Goal: Navigation & Orientation: Find specific page/section

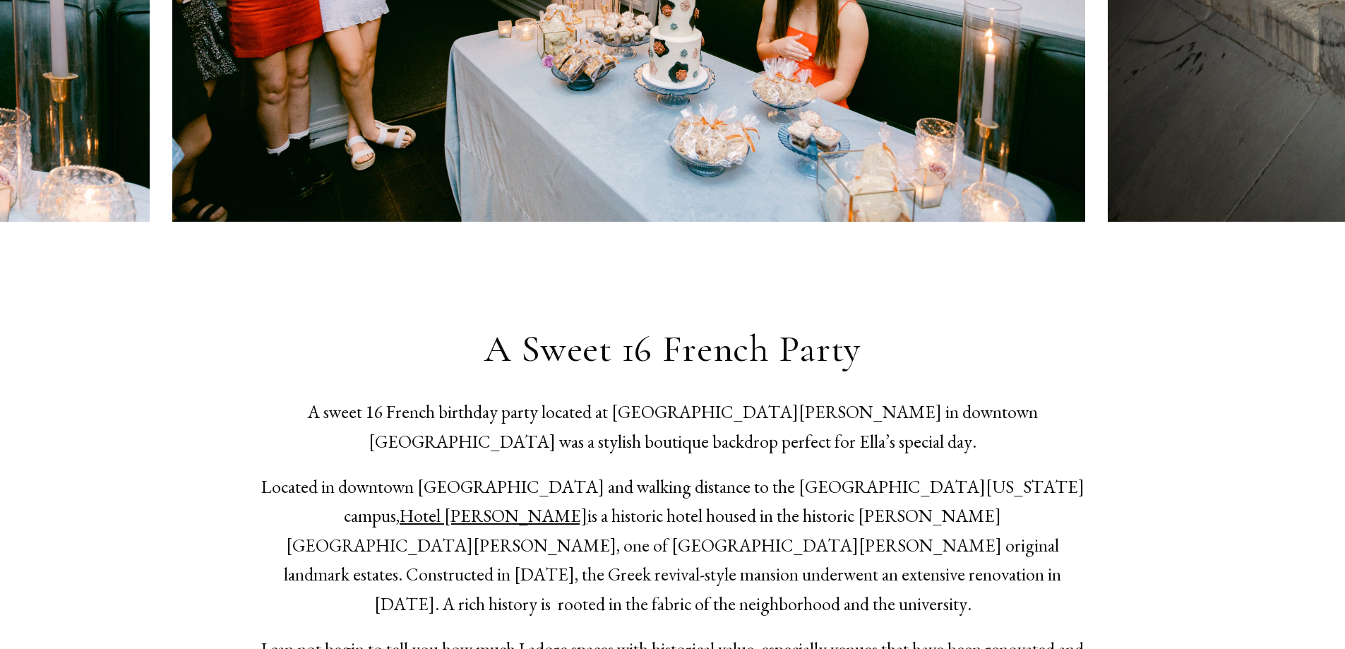
scroll to position [494, 0]
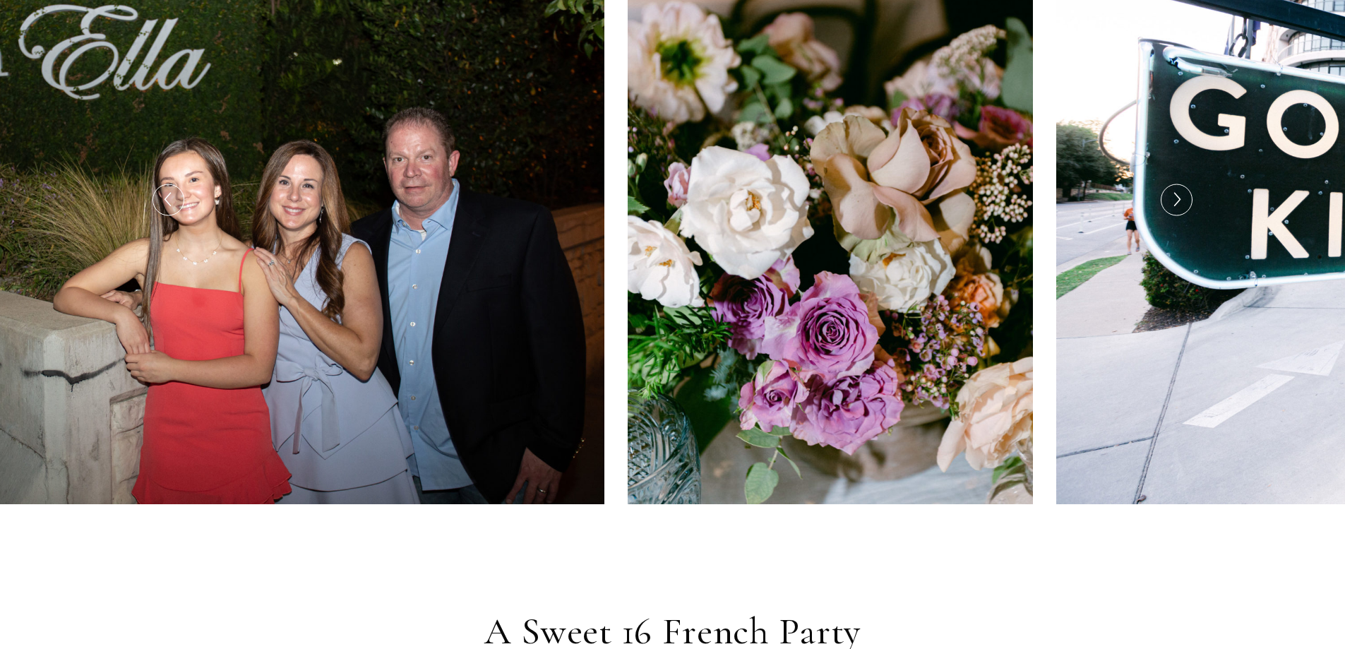
drag, startPoint x: 970, startPoint y: 270, endPoint x: 469, endPoint y: 321, distance: 503.8
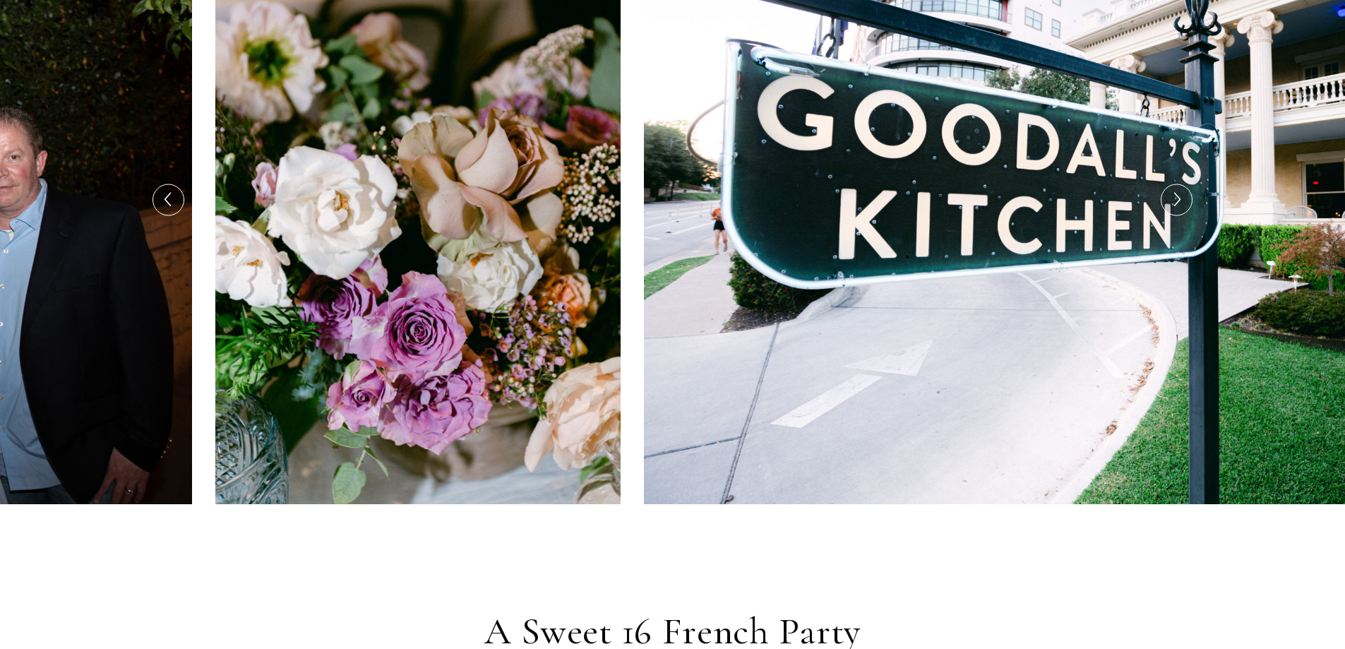
drag, startPoint x: 735, startPoint y: 347, endPoint x: 519, endPoint y: 355, distance: 216.2
click at [404, 360] on img at bounding box center [417, 200] width 405 height 609
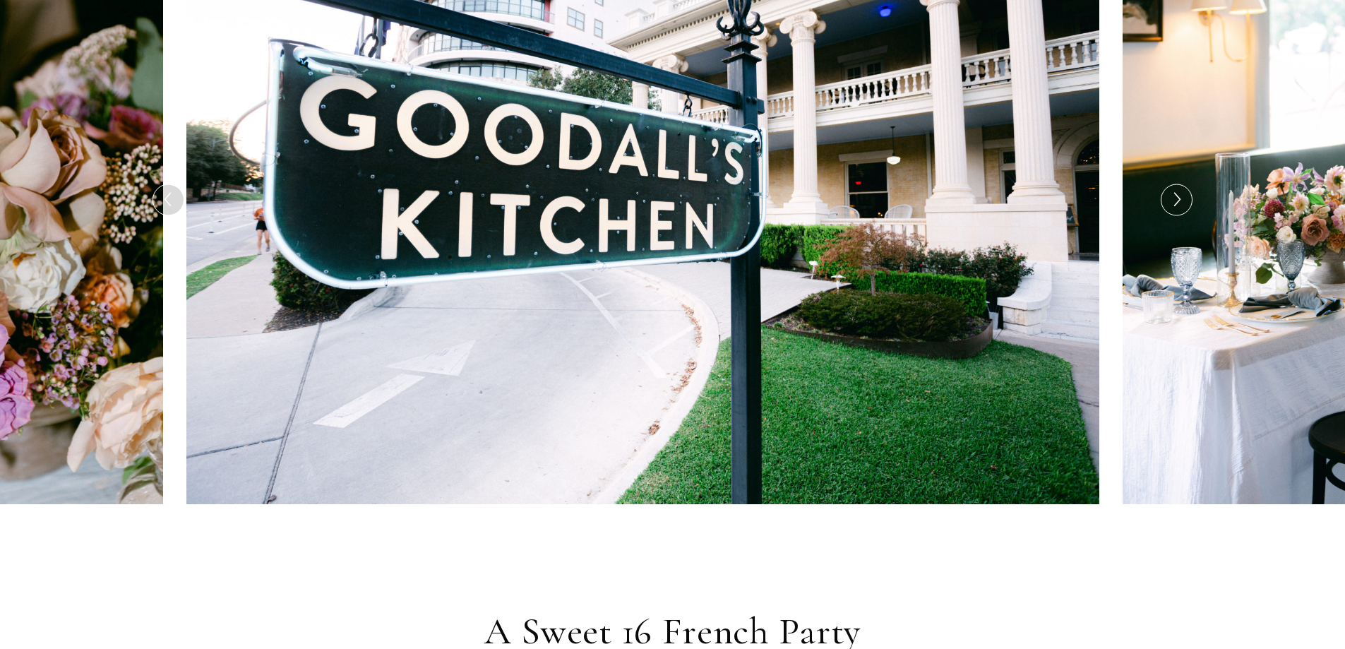
click at [674, 317] on img at bounding box center [642, 200] width 913 height 609
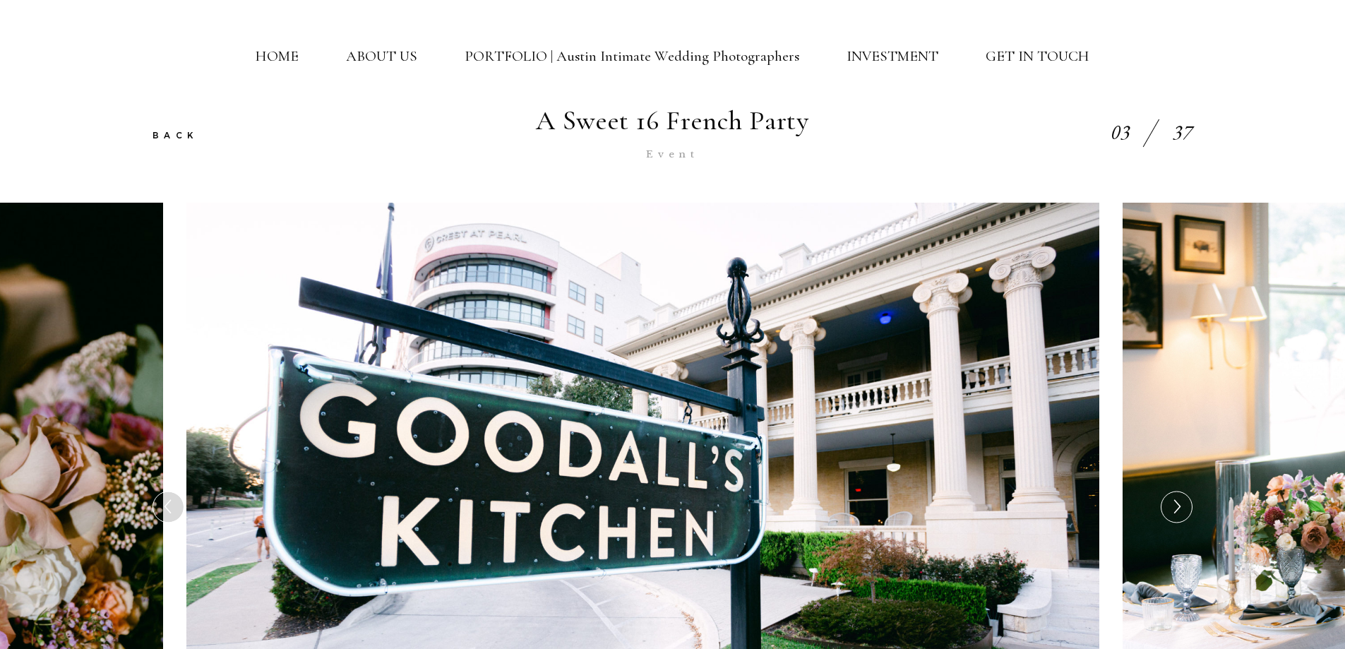
scroll to position [212, 0]
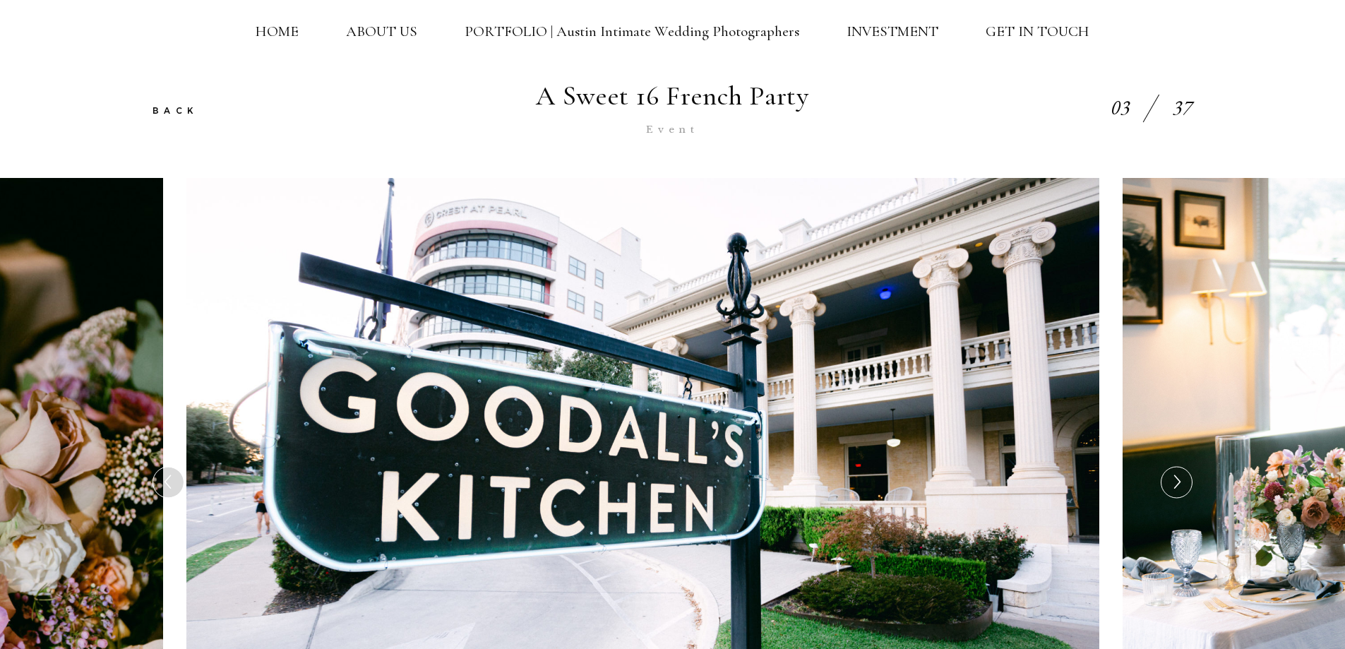
click at [1189, 488] on div at bounding box center [1176, 482] width 30 height 30
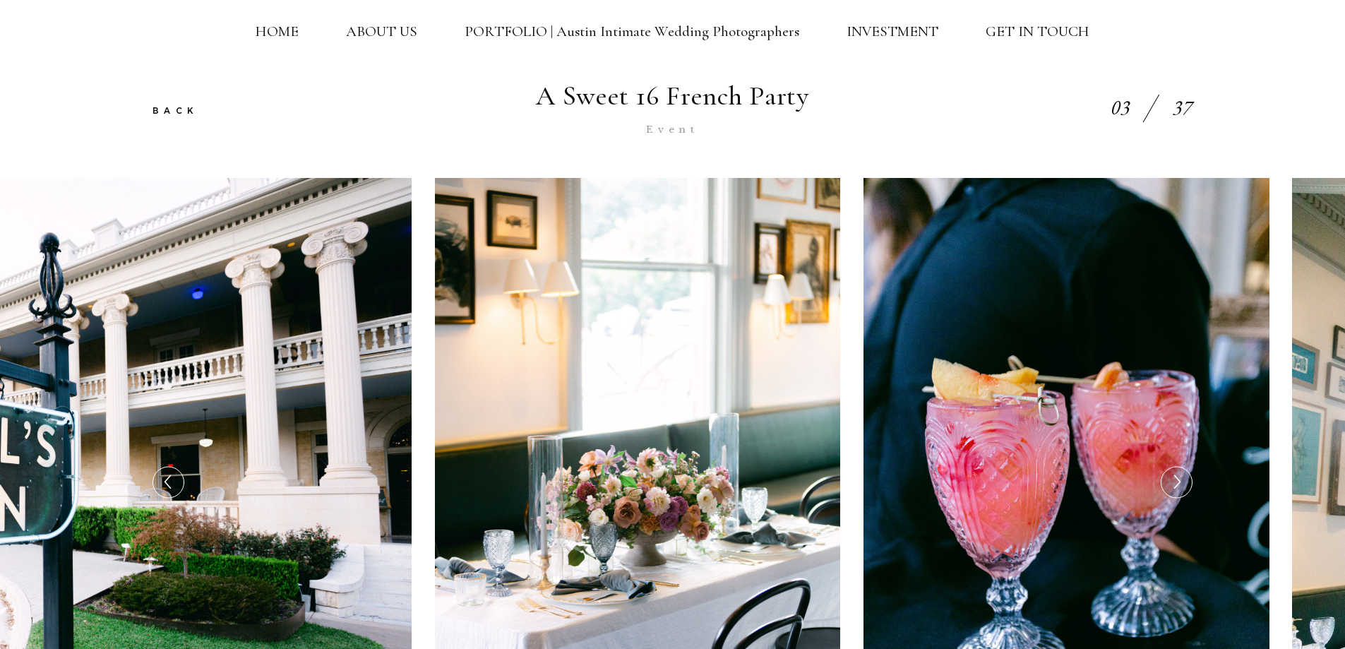
click at [1188, 486] on div at bounding box center [1176, 482] width 30 height 30
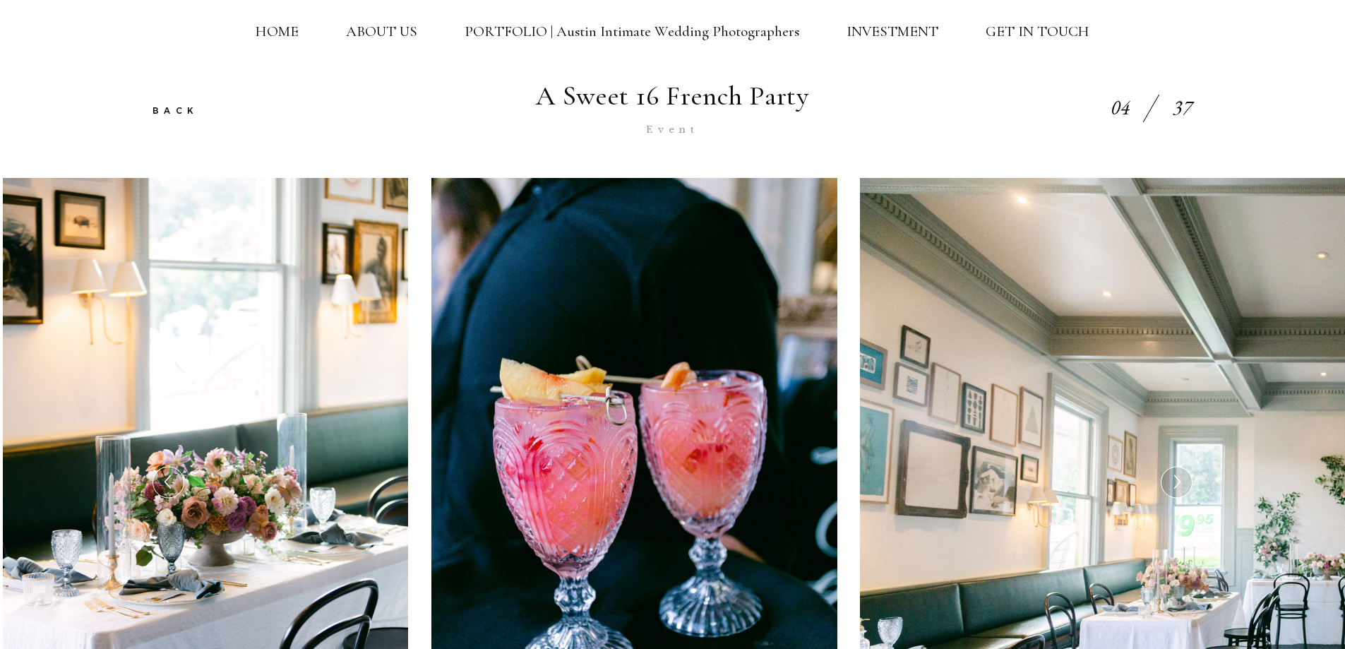
click at [1188, 486] on div at bounding box center [1176, 482] width 30 height 30
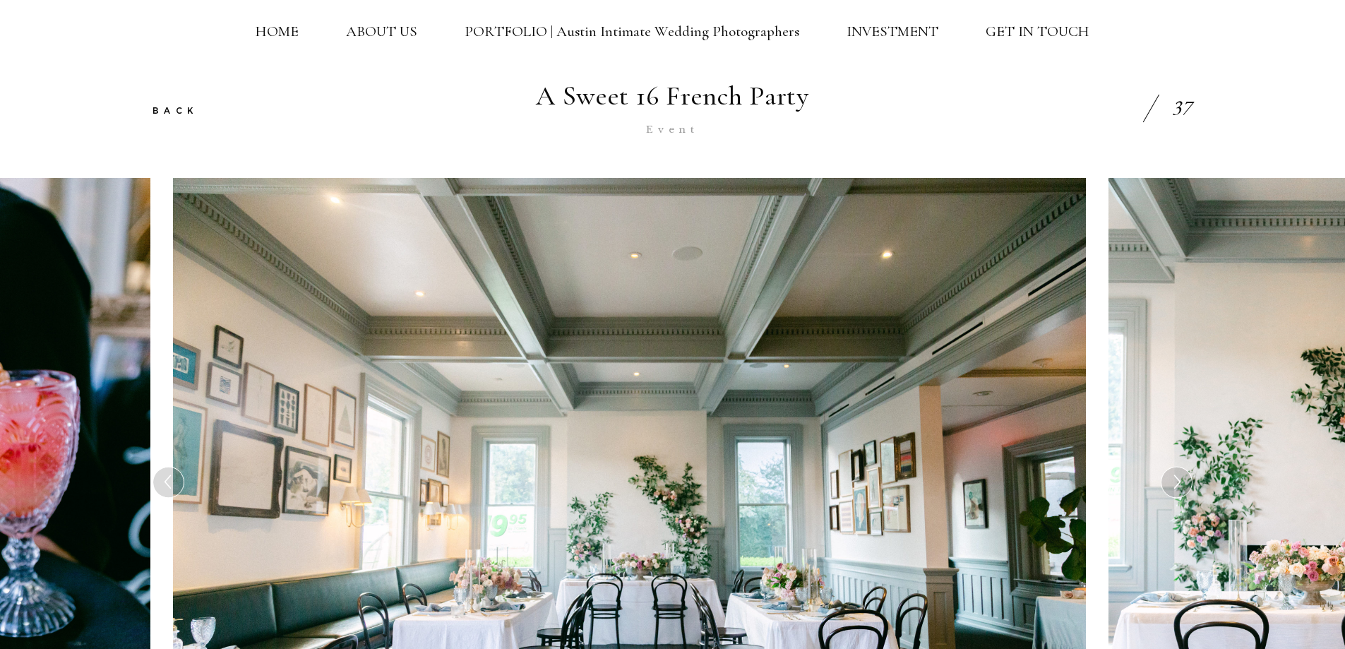
click at [1188, 486] on div at bounding box center [1176, 482] width 30 height 30
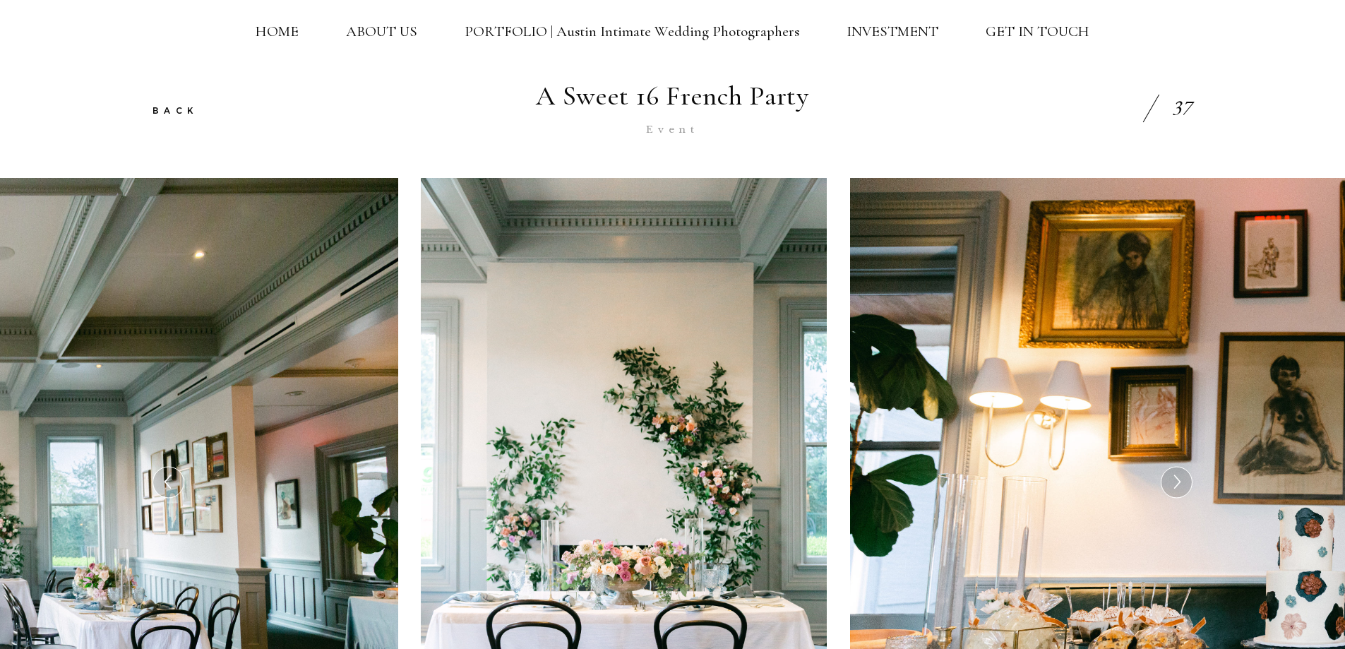
drag, startPoint x: 621, startPoint y: 392, endPoint x: 507, endPoint y: 378, distance: 114.5
click at [548, 388] on img at bounding box center [624, 482] width 406 height 609
drag, startPoint x: 729, startPoint y: 378, endPoint x: 357, endPoint y: 390, distance: 371.5
click at [850, 392] on img at bounding box center [1306, 482] width 912 height 609
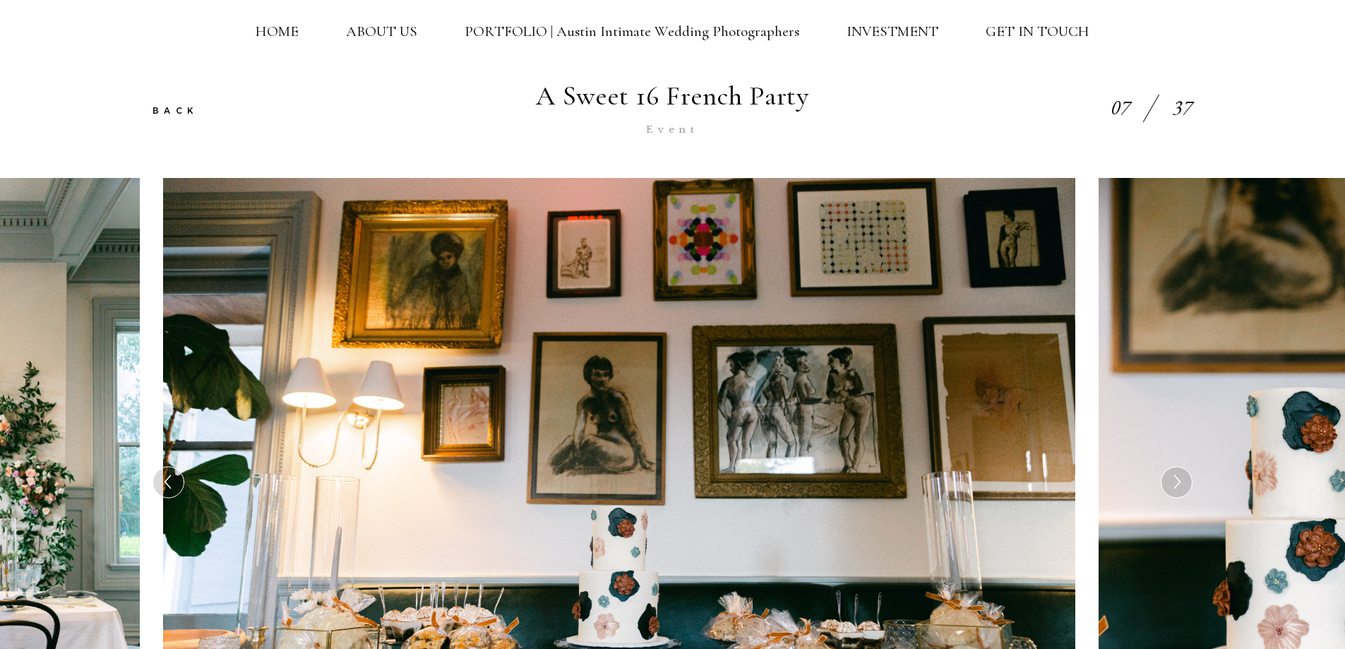
drag, startPoint x: 815, startPoint y: 360, endPoint x: 445, endPoint y: 369, distance: 370.0
click at [472, 369] on img at bounding box center [619, 482] width 912 height 609
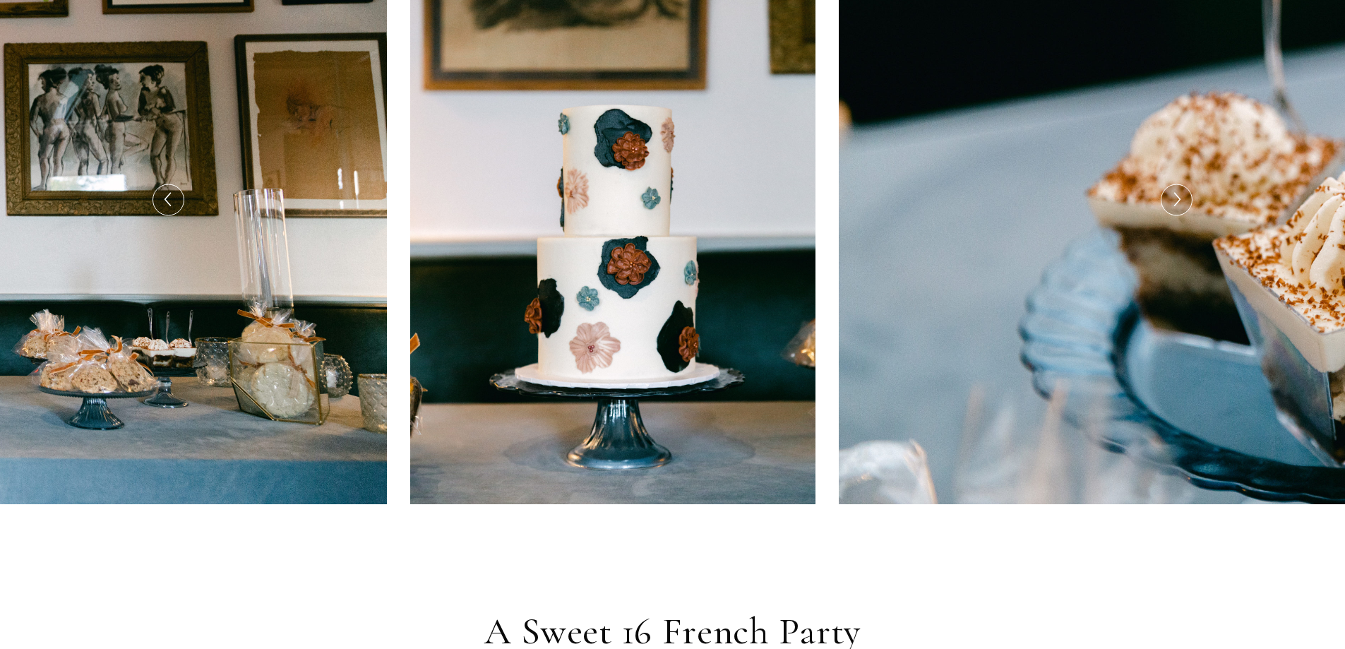
scroll to position [565, 0]
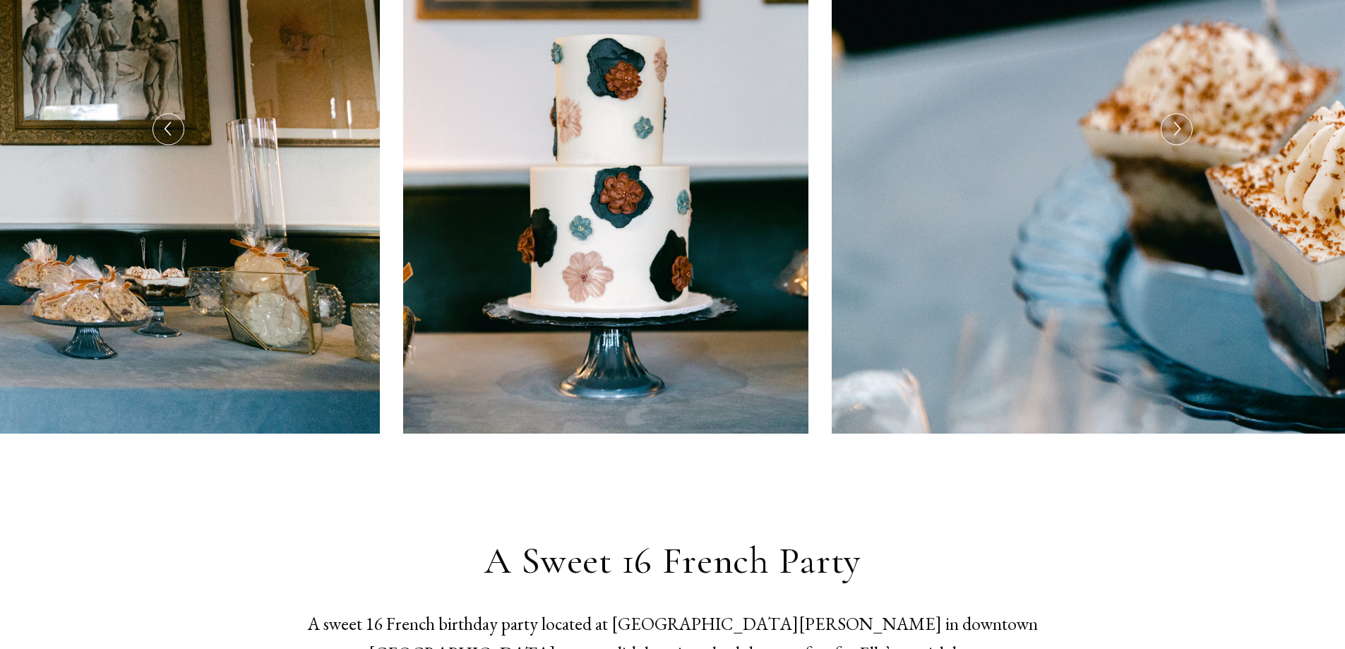
drag, startPoint x: 1152, startPoint y: 232, endPoint x: 618, endPoint y: 309, distance: 539.9
click at [832, 305] on img at bounding box center [1288, 129] width 912 height 609
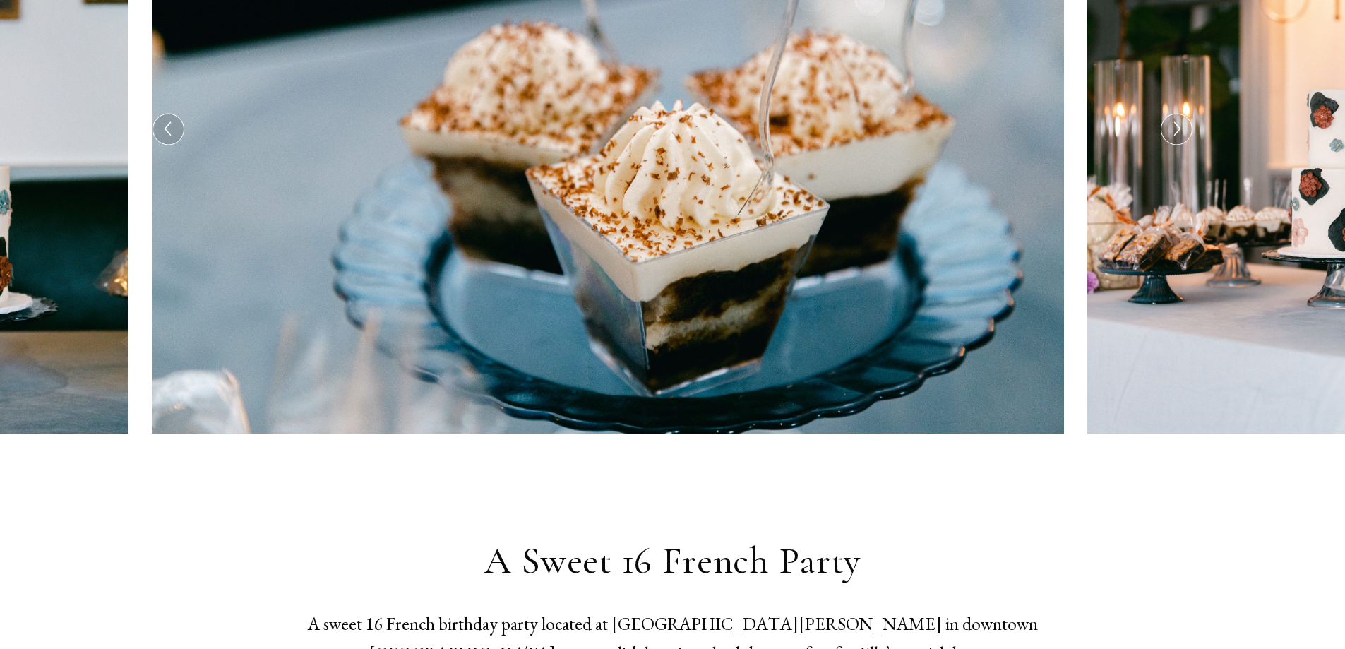
drag, startPoint x: 1065, startPoint y: 277, endPoint x: 479, endPoint y: 340, distance: 590.0
click at [482, 340] on img at bounding box center [608, 129] width 912 height 609
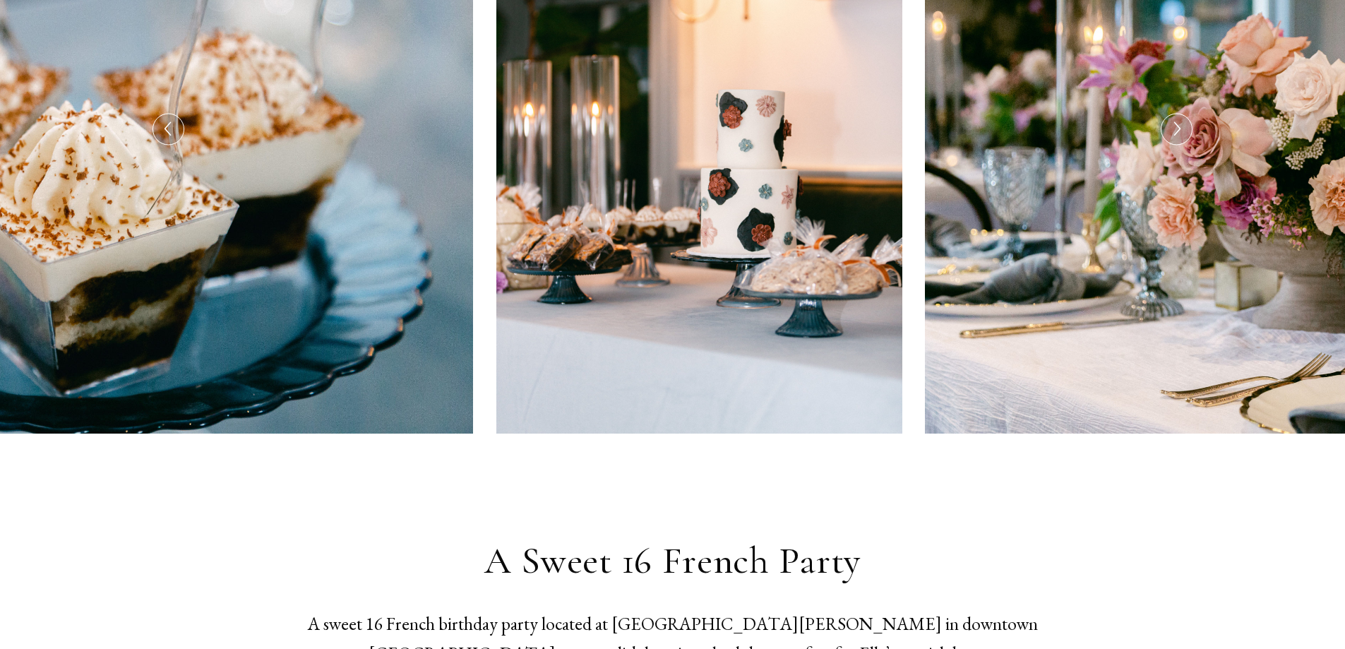
drag, startPoint x: 1144, startPoint y: 294, endPoint x: 497, endPoint y: 354, distance: 649.4
click at [506, 353] on img at bounding box center [699, 129] width 406 height 609
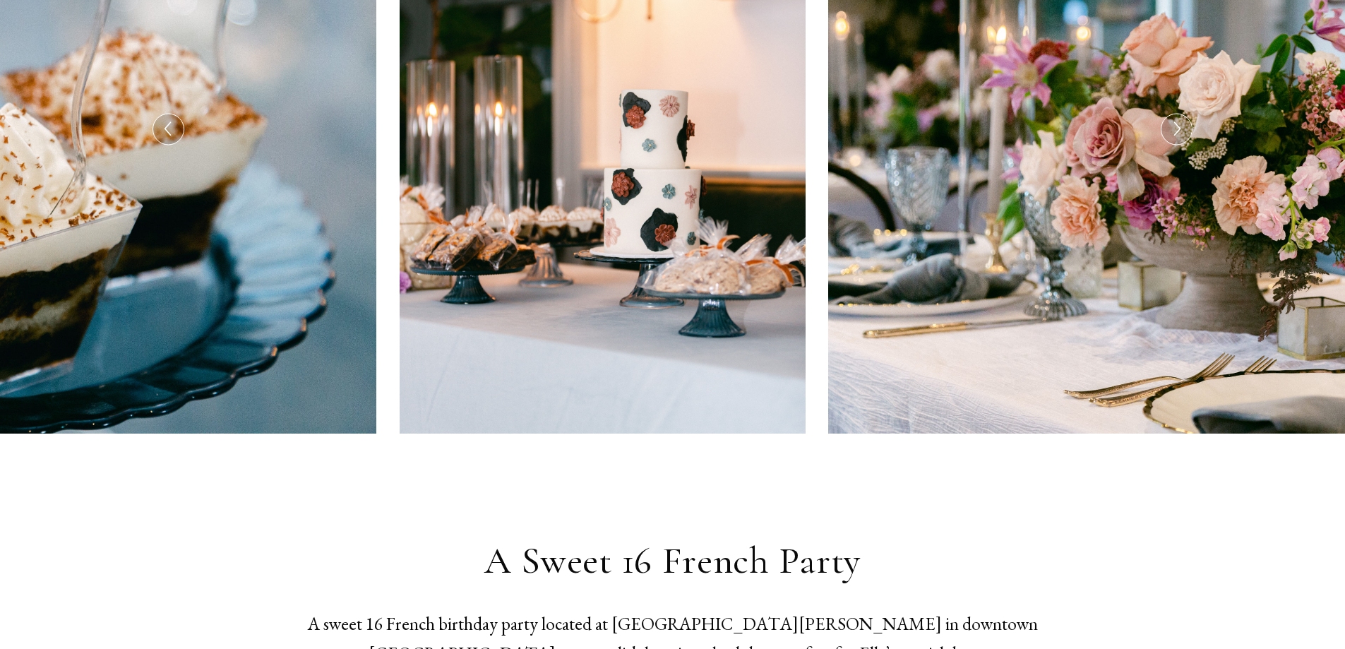
drag, startPoint x: 1073, startPoint y: 275, endPoint x: 549, endPoint y: 345, distance: 529.3
click at [828, 347] on img at bounding box center [1284, 129] width 912 height 609
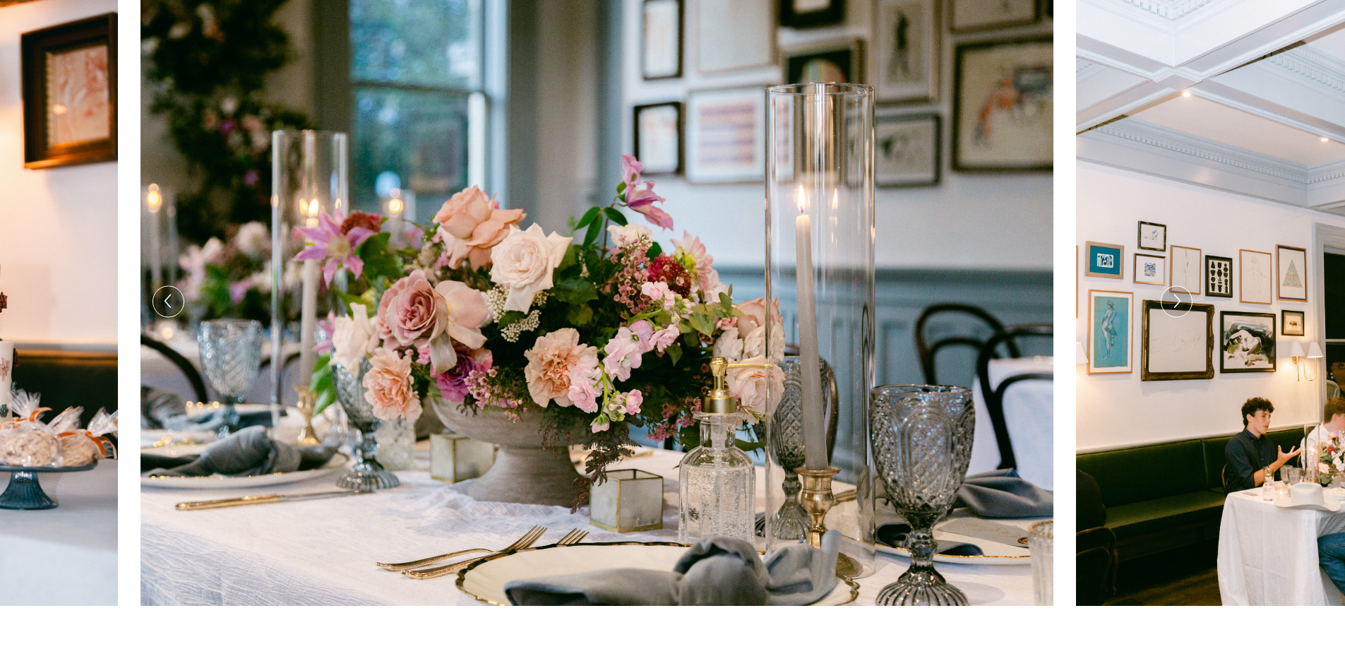
scroll to position [212, 0]
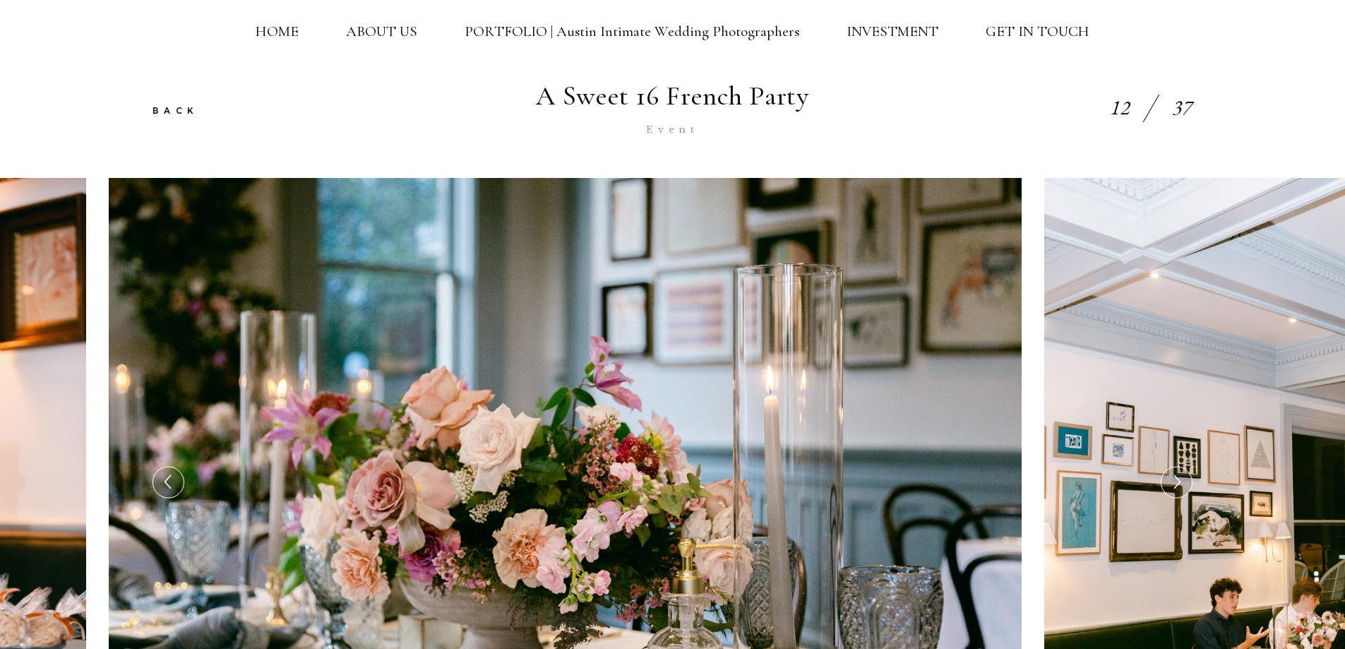
drag, startPoint x: 1202, startPoint y: 331, endPoint x: 449, endPoint y: 348, distance: 753.5
click at [1044, 350] on img at bounding box center [1247, 482] width 406 height 609
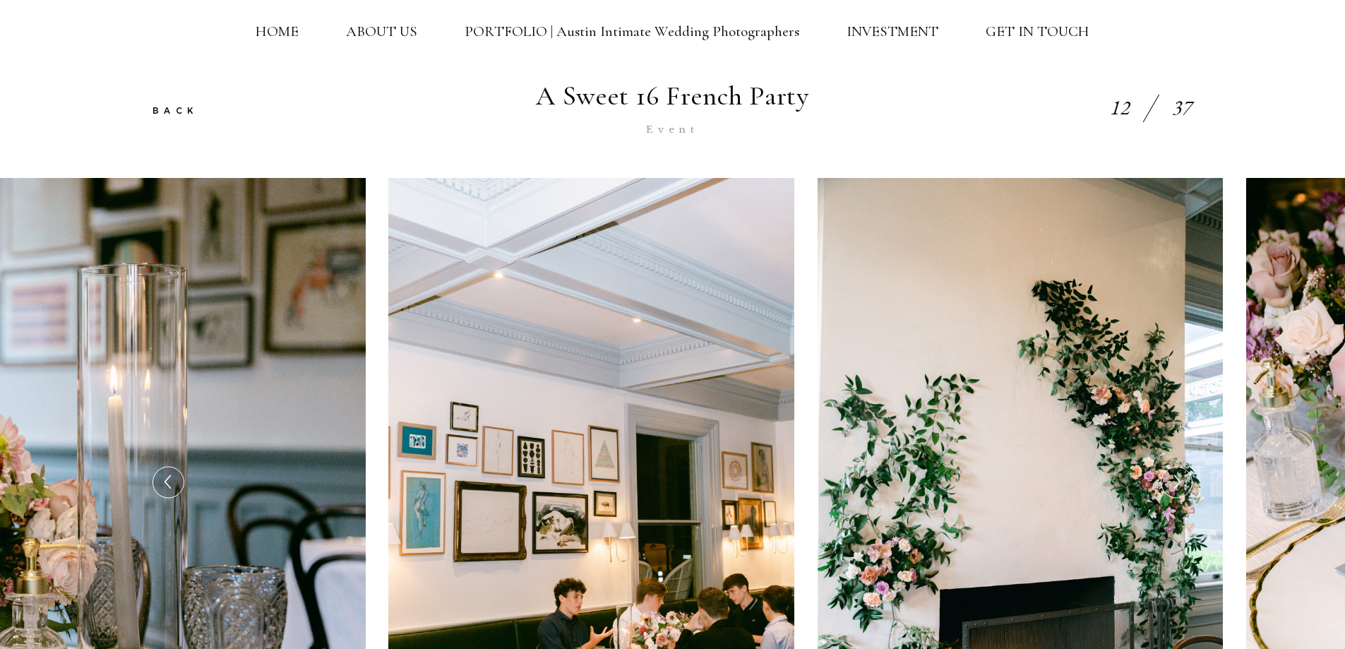
drag, startPoint x: 966, startPoint y: 340, endPoint x: 354, endPoint y: 354, distance: 611.5
click at [818, 354] on img at bounding box center [1021, 482] width 406 height 609
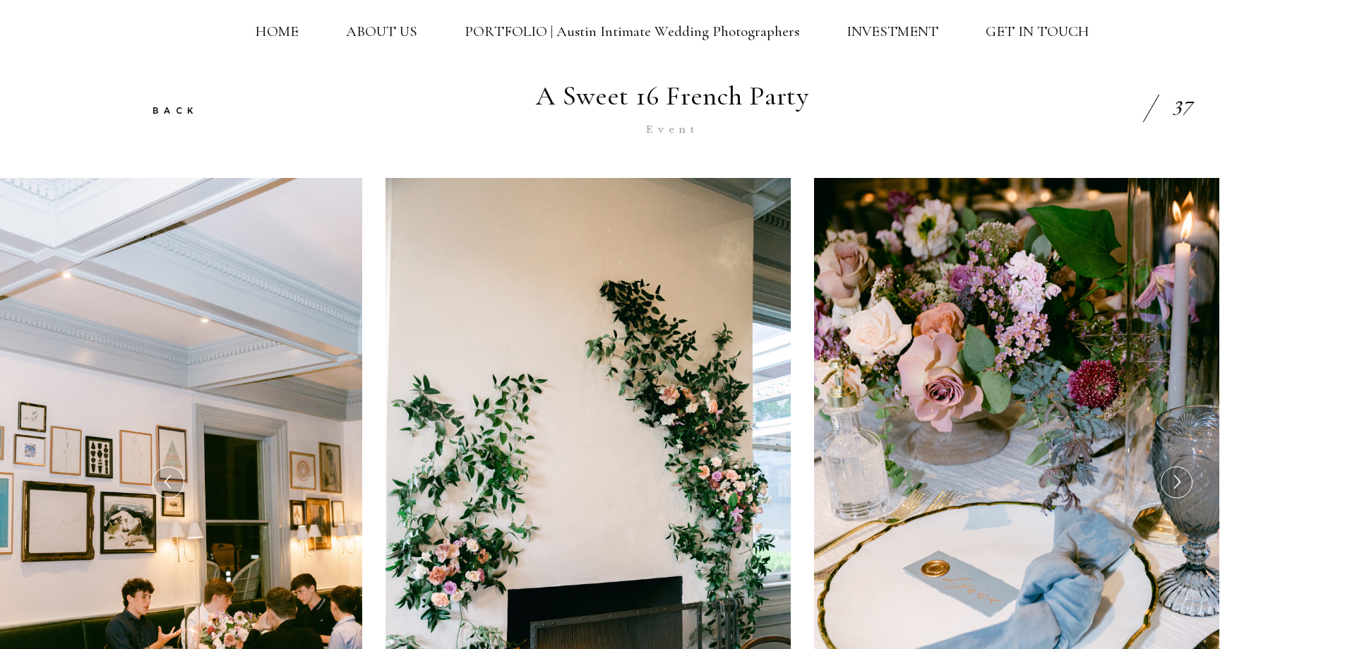
drag, startPoint x: 1033, startPoint y: 326, endPoint x: 419, endPoint y: 345, distance: 613.8
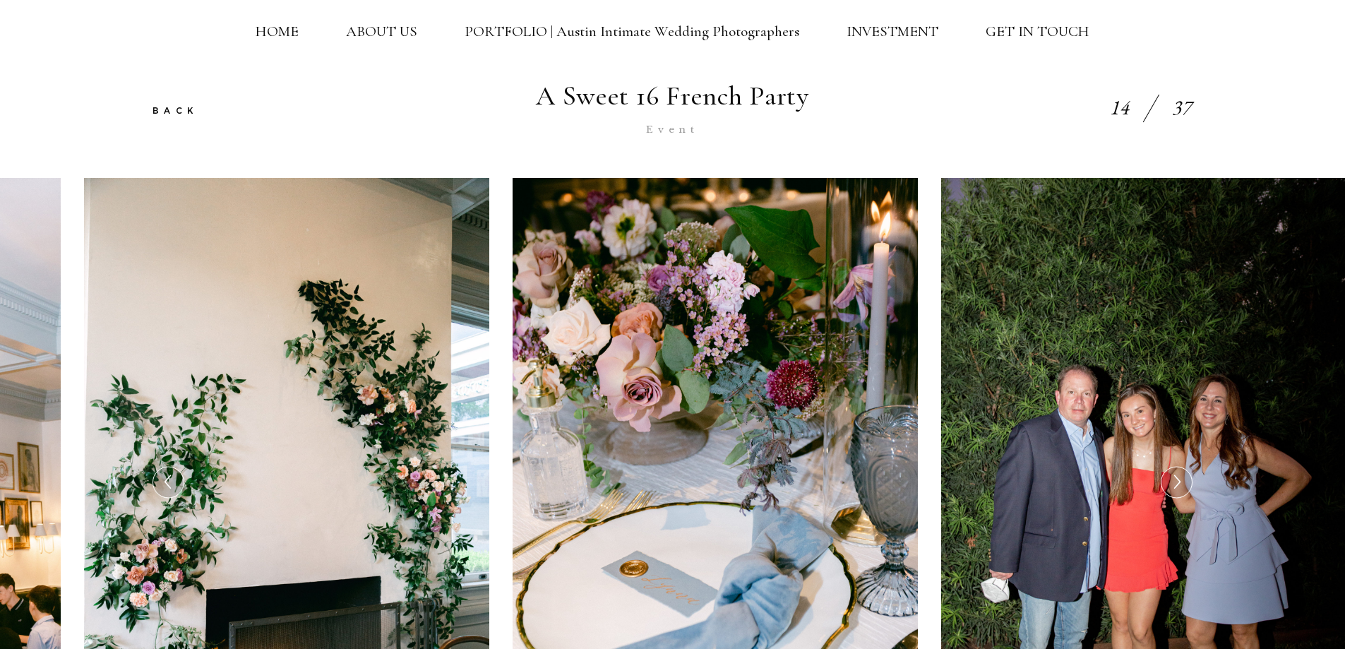
drag, startPoint x: 771, startPoint y: 311, endPoint x: 351, endPoint y: 322, distance: 420.2
click at [513, 324] on img at bounding box center [716, 482] width 406 height 609
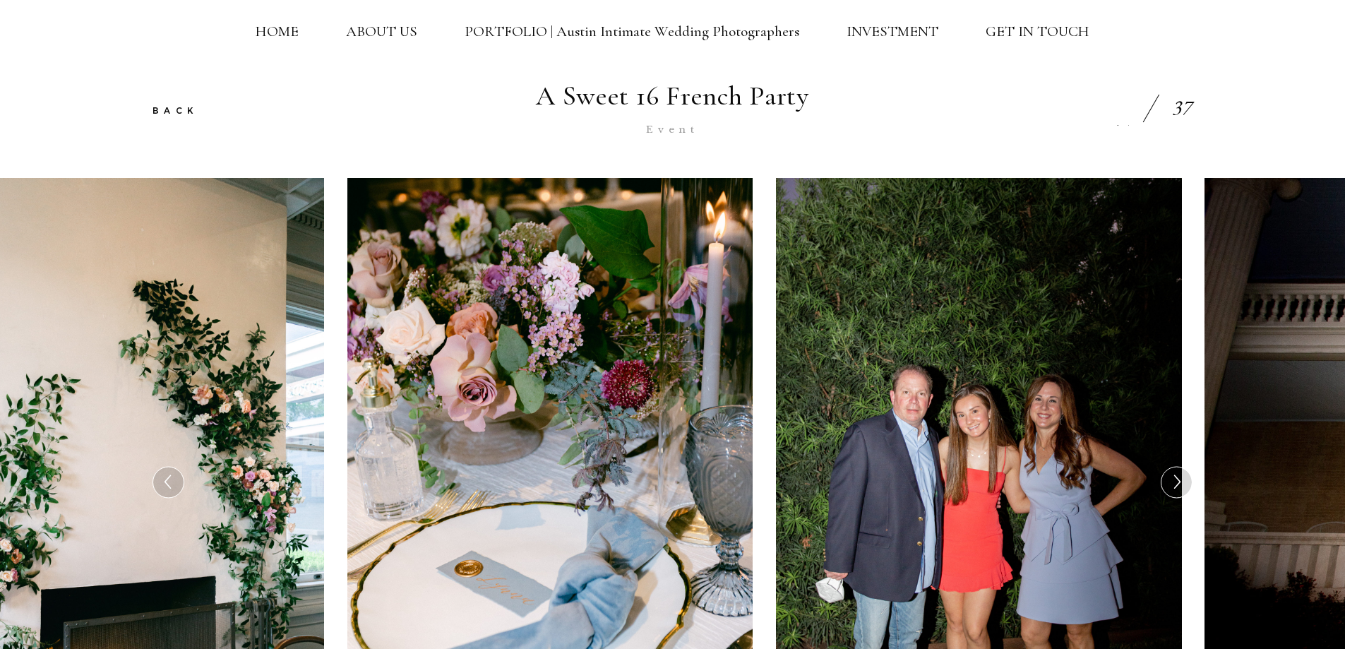
drag, startPoint x: 1116, startPoint y: 284, endPoint x: 396, endPoint y: 330, distance: 721.6
click at [776, 330] on img at bounding box center [979, 482] width 406 height 609
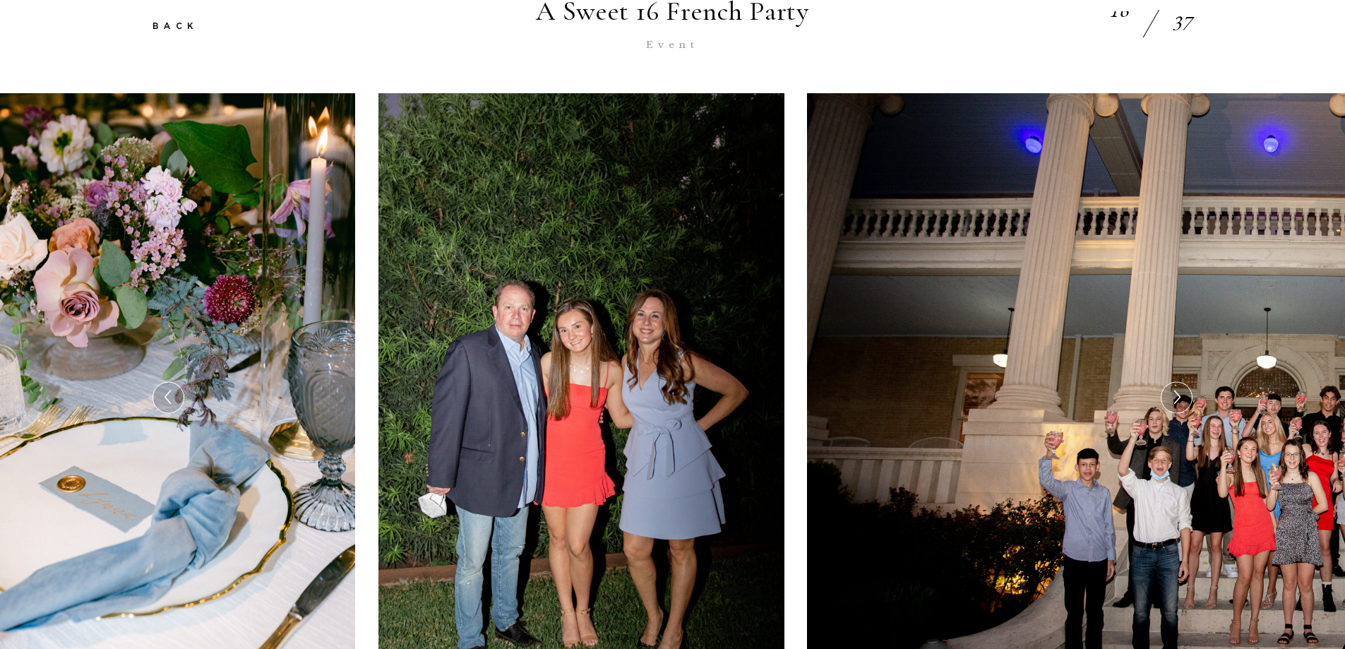
scroll to position [424, 0]
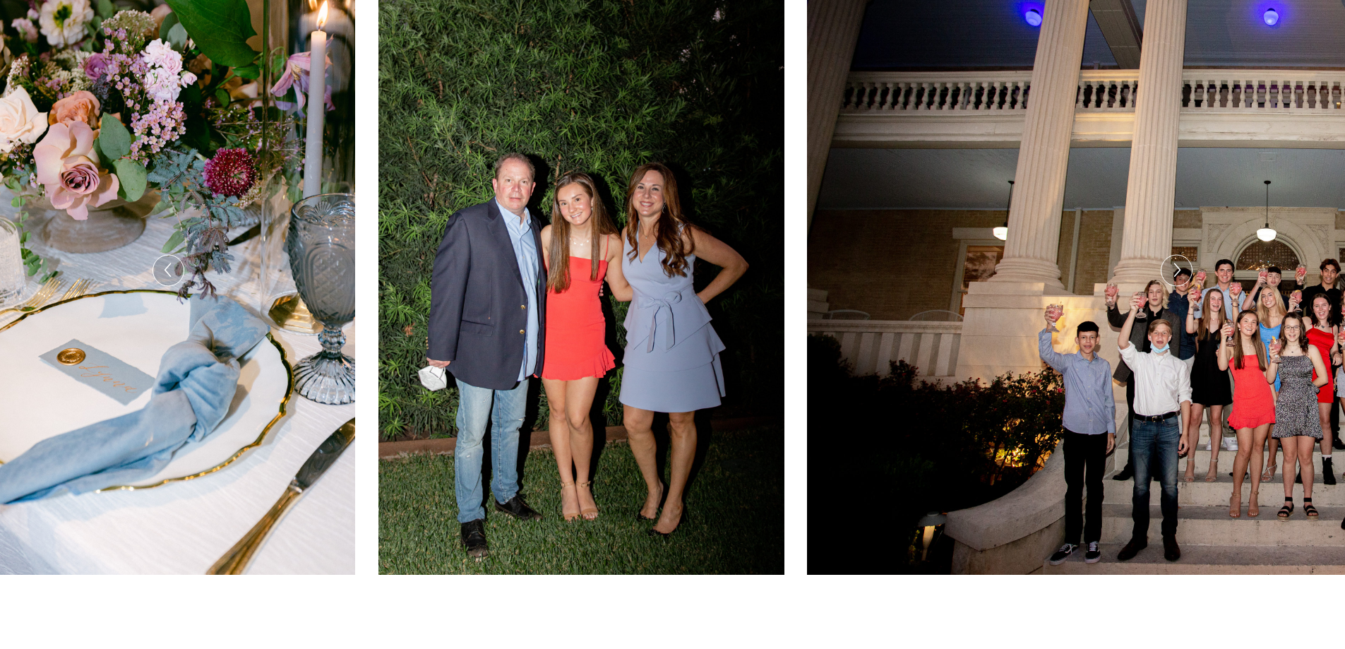
click at [1185, 276] on div at bounding box center [1176, 270] width 30 height 30
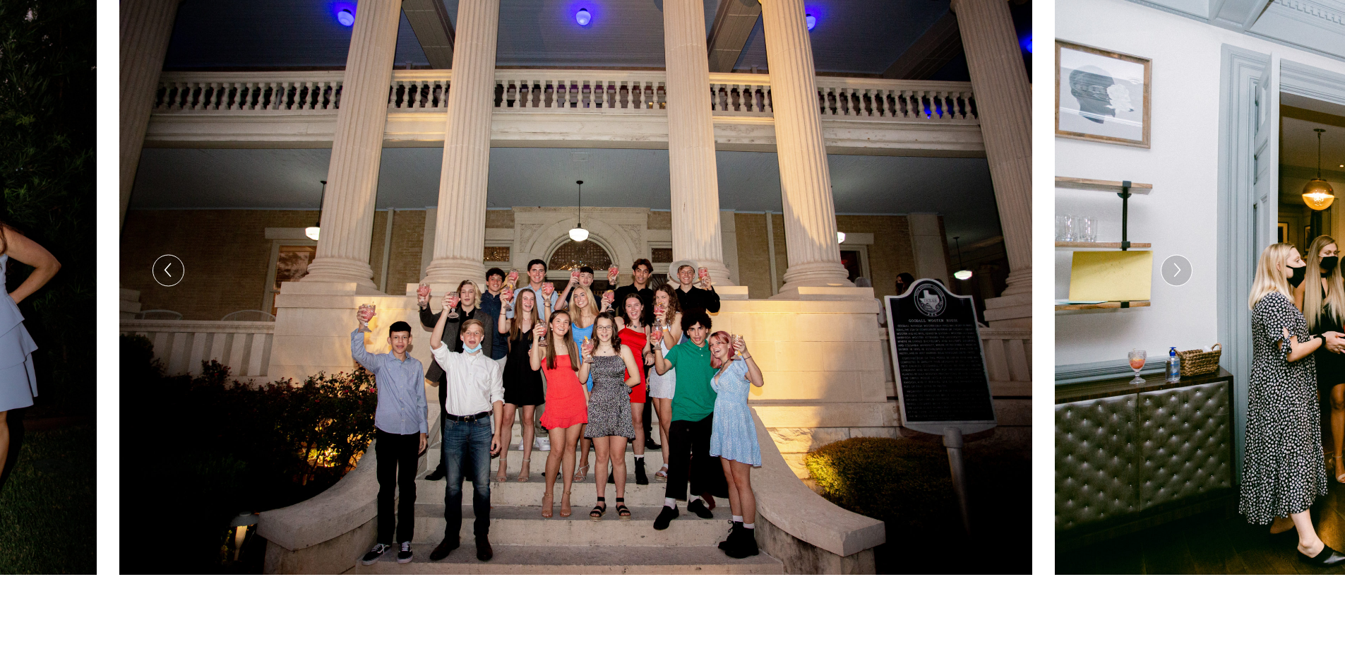
click at [1185, 276] on div at bounding box center [1176, 270] width 30 height 30
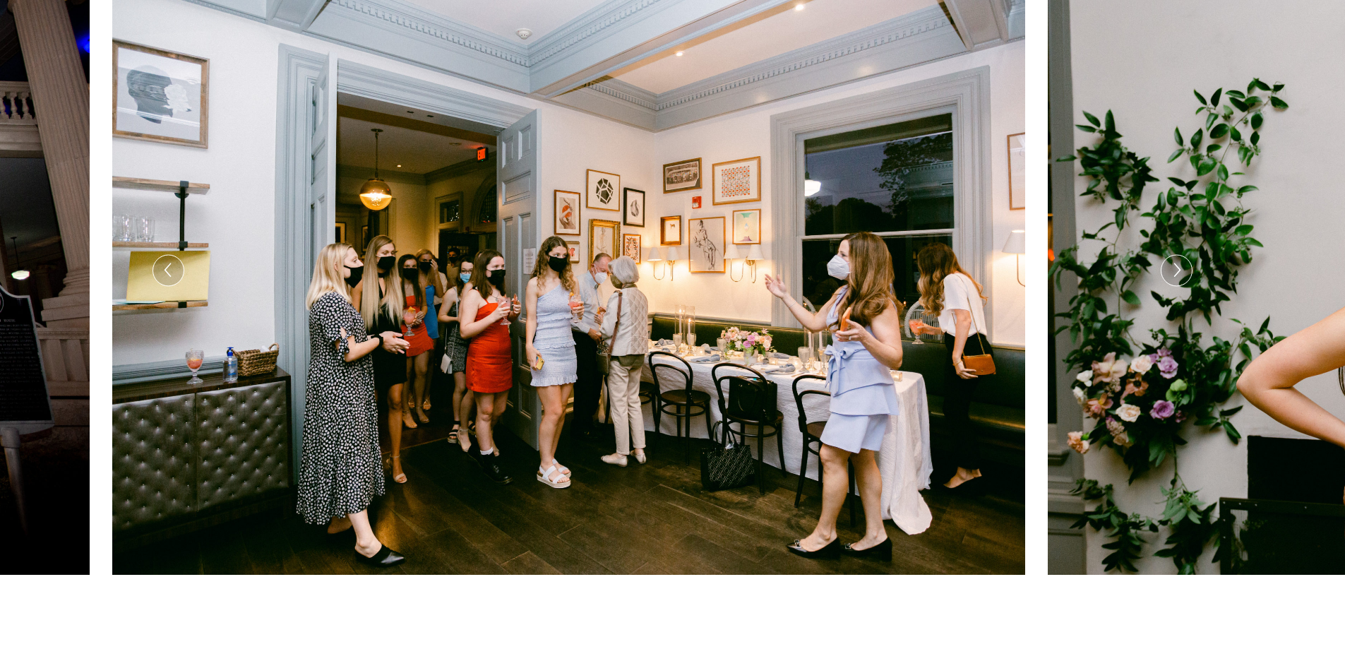
click at [1185, 276] on div at bounding box center [1176, 270] width 30 height 30
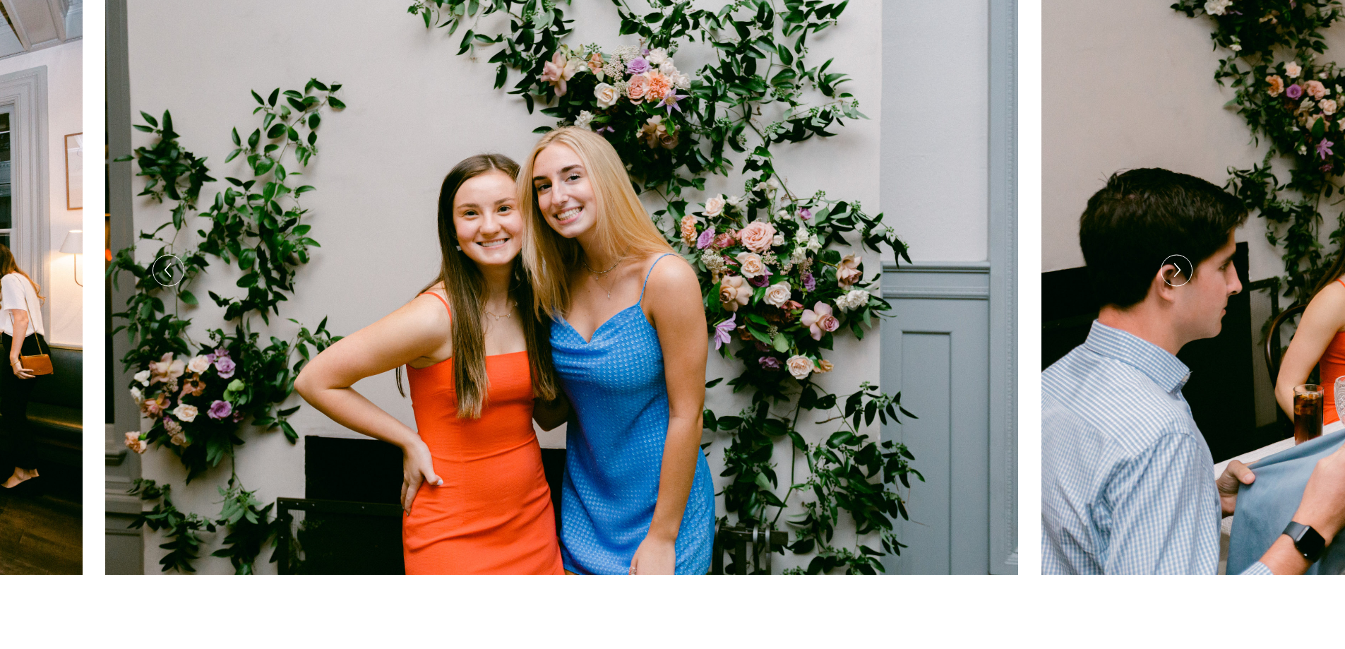
drag, startPoint x: 863, startPoint y: 295, endPoint x: 784, endPoint y: 246, distance: 93.5
click at [784, 246] on img at bounding box center [561, 270] width 912 height 609
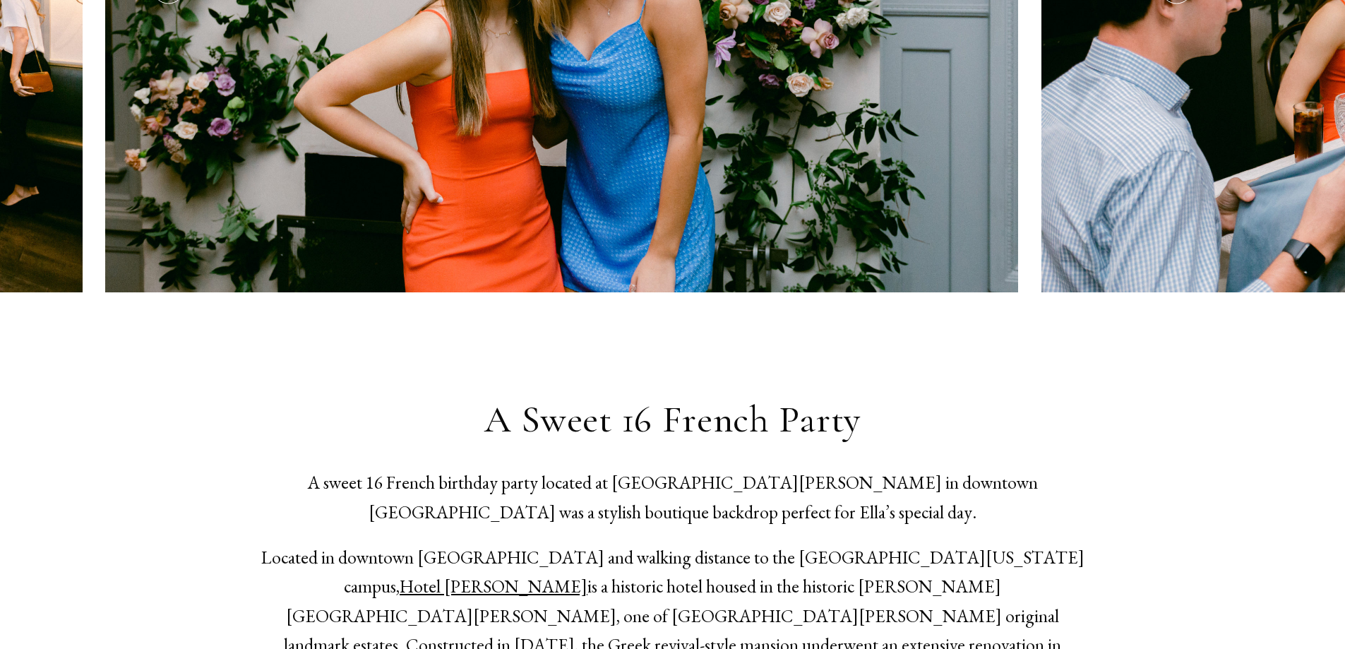
drag, startPoint x: 784, startPoint y: 306, endPoint x: 446, endPoint y: 325, distance: 338.0
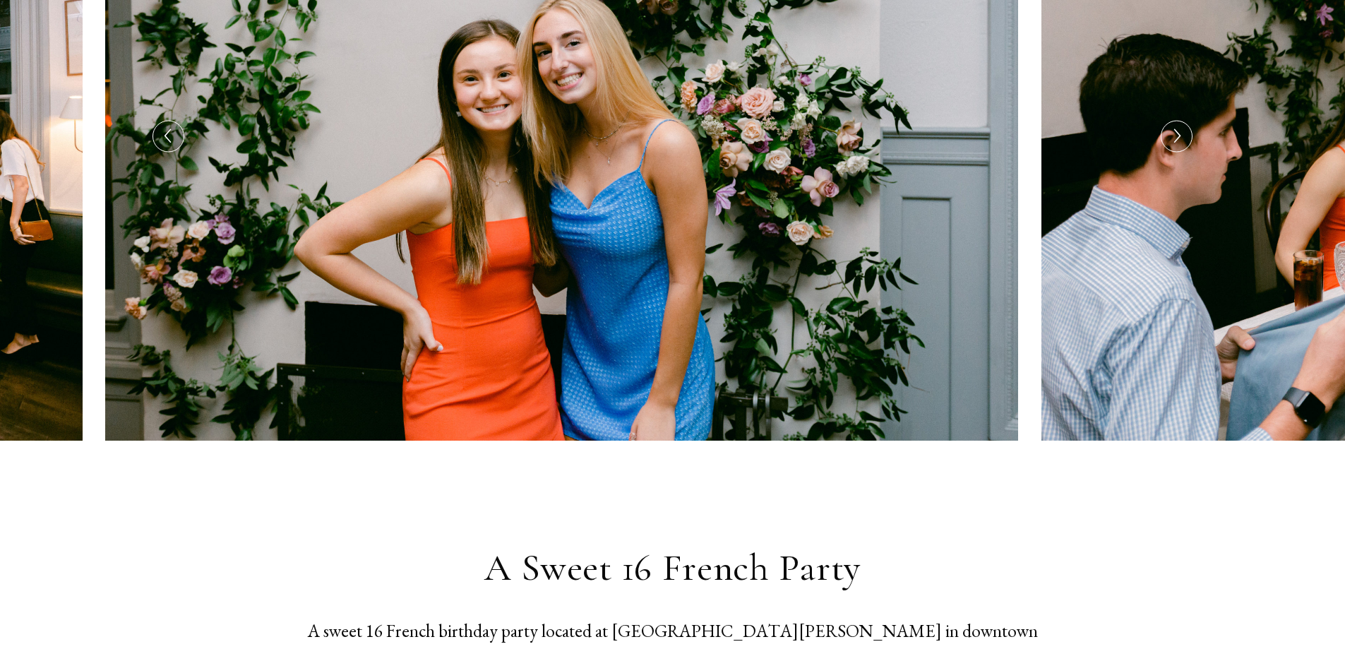
scroll to position [353, 0]
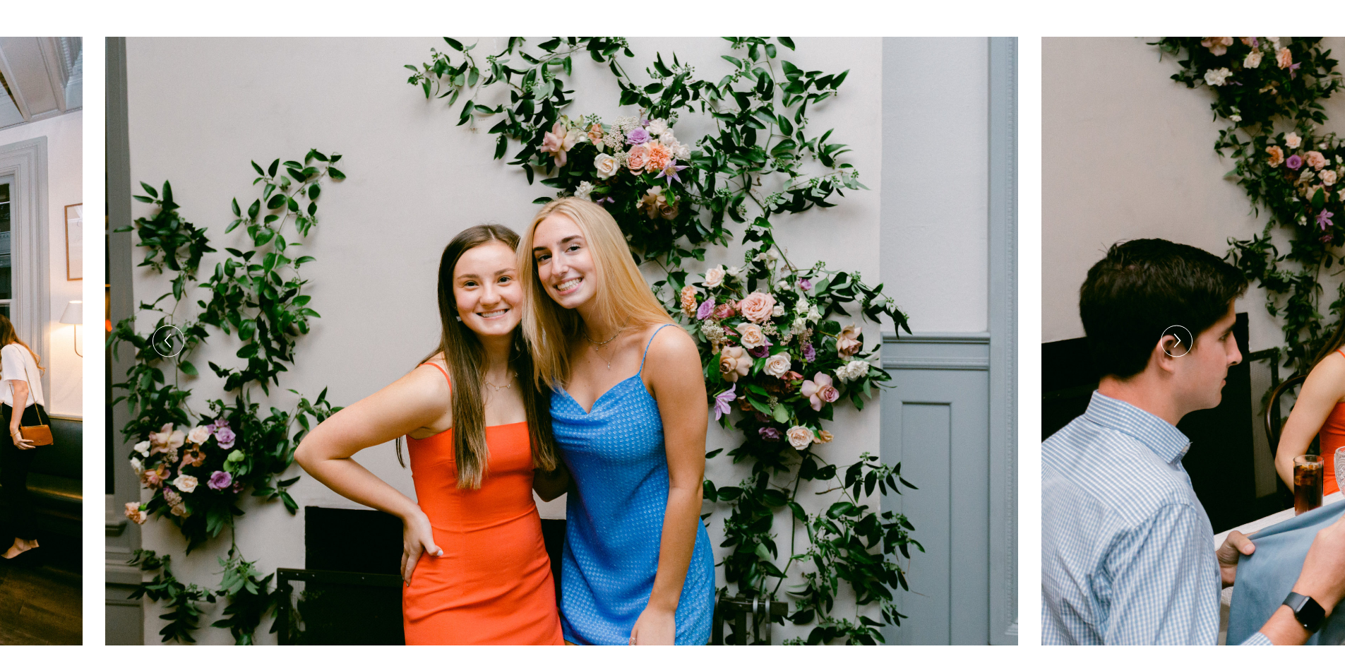
click at [1169, 344] on icon at bounding box center [1176, 341] width 15 height 22
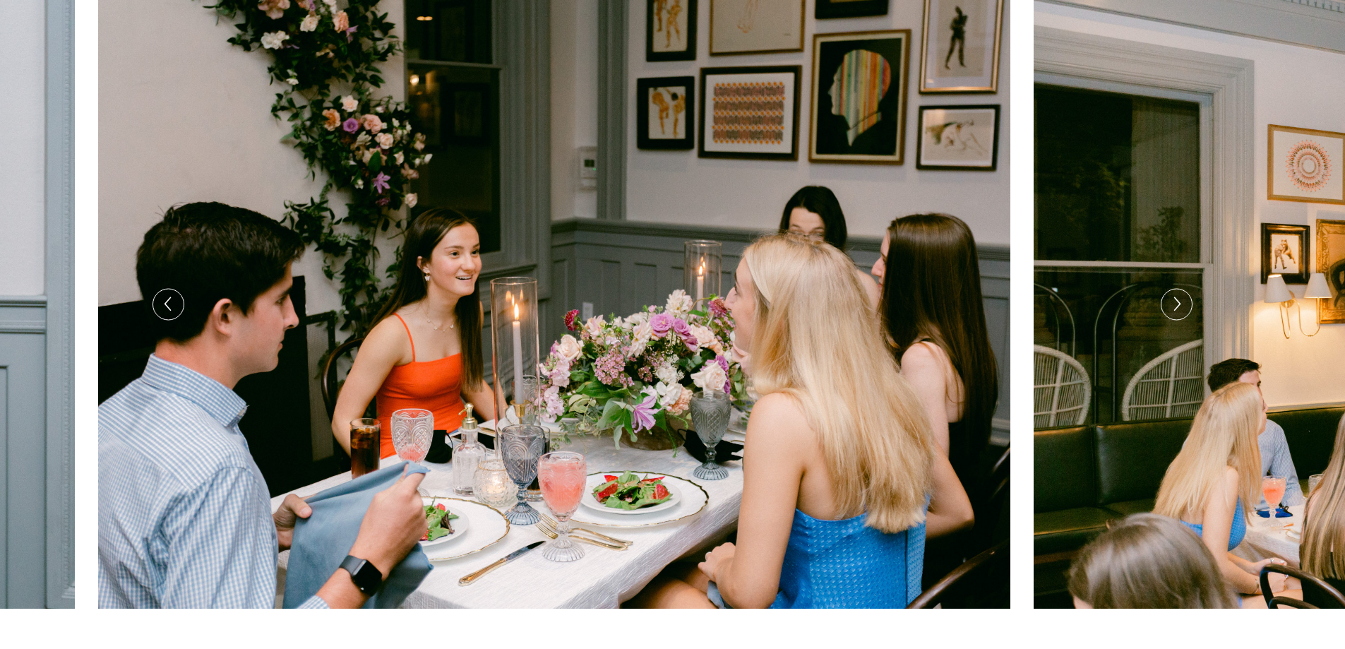
scroll to position [424, 0]
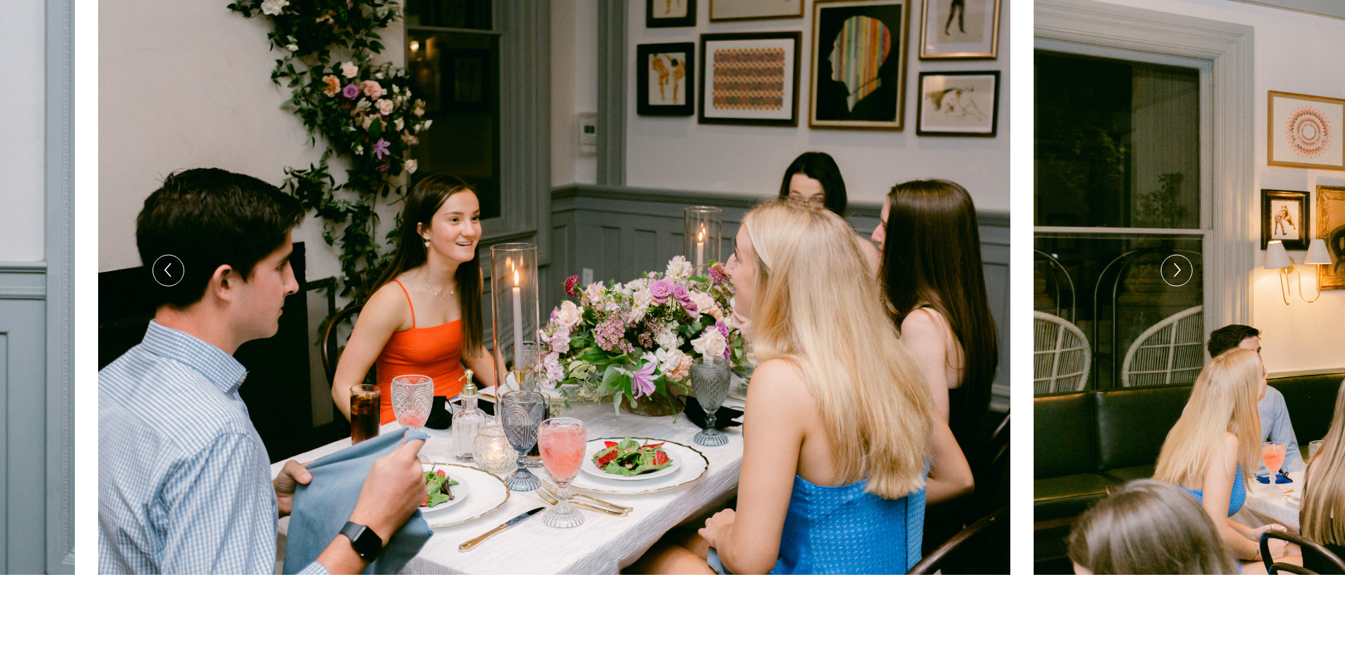
click at [1179, 268] on icon at bounding box center [1176, 270] width 15 height 22
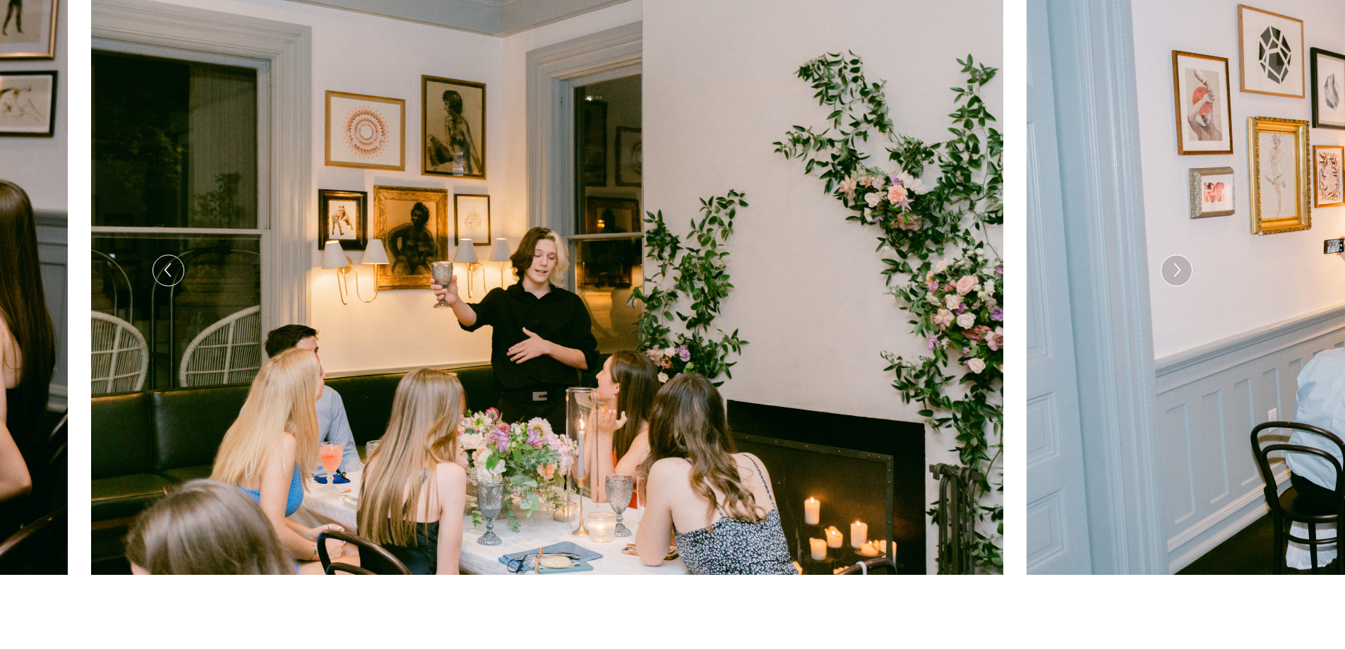
click at [1179, 268] on icon at bounding box center [1176, 270] width 15 height 22
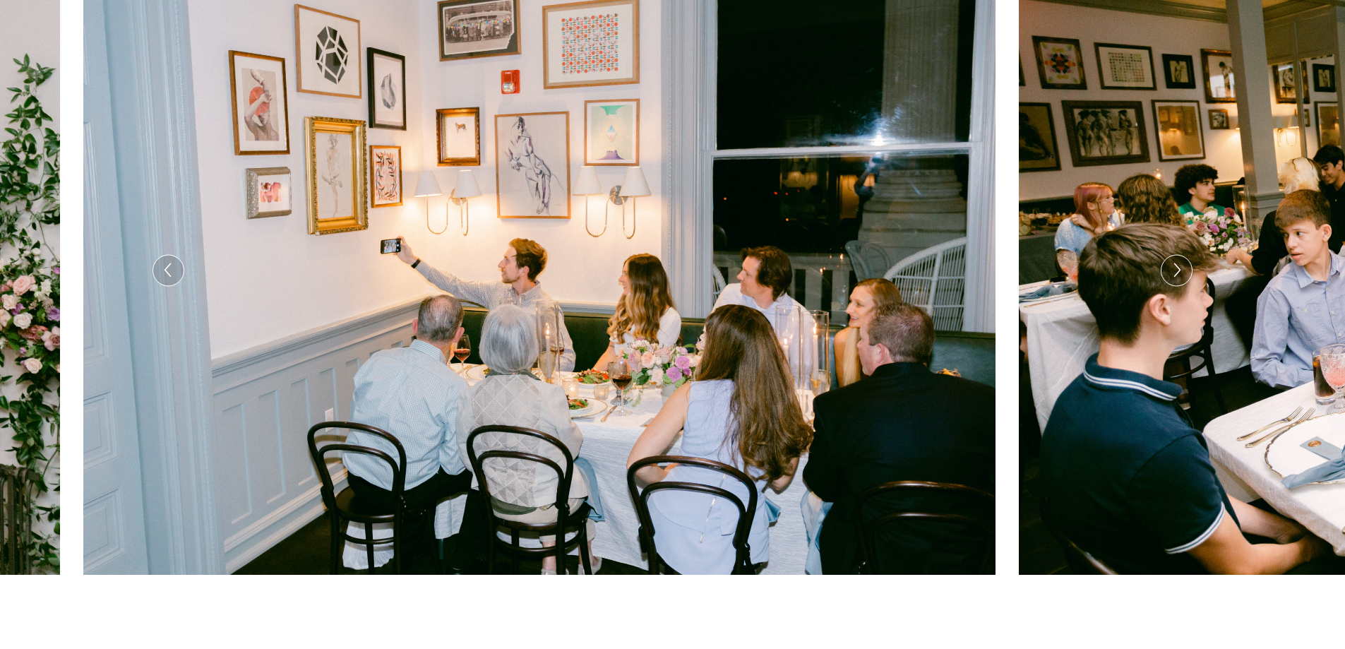
click at [1176, 278] on icon at bounding box center [1176, 270] width 15 height 22
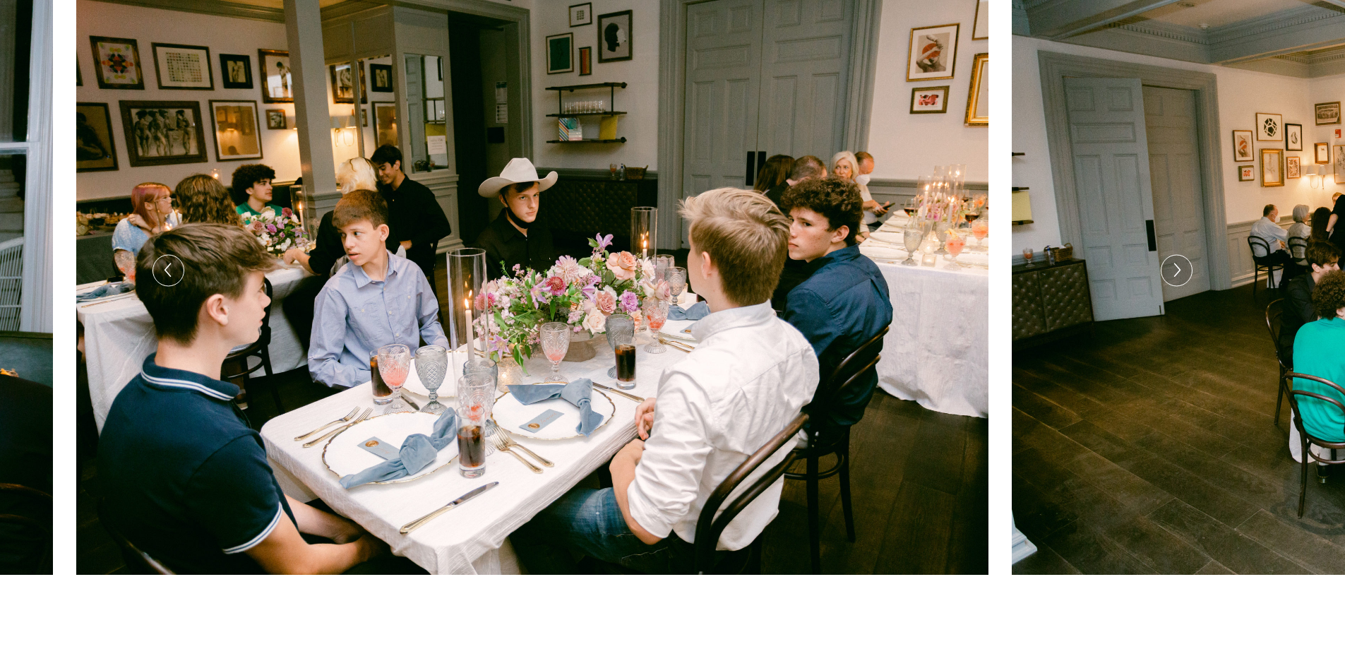
click at [1176, 276] on icon at bounding box center [1176, 270] width 15 height 22
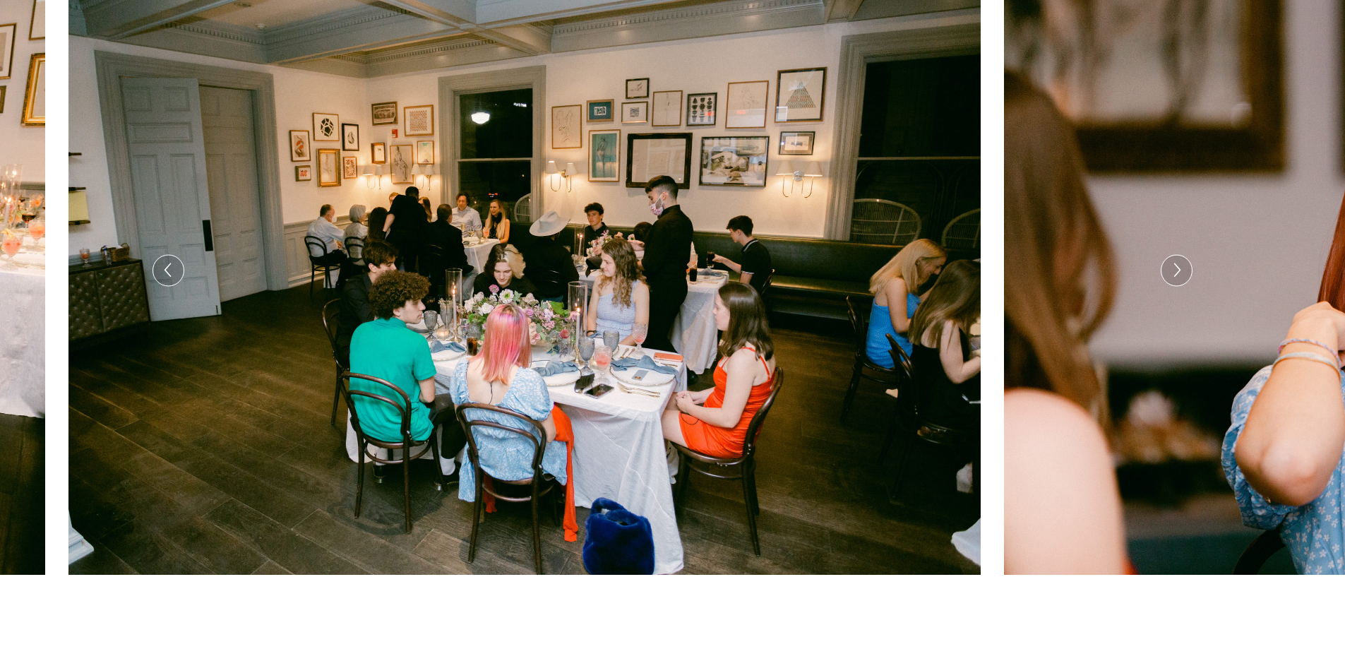
click at [1176, 276] on icon at bounding box center [1176, 270] width 15 height 22
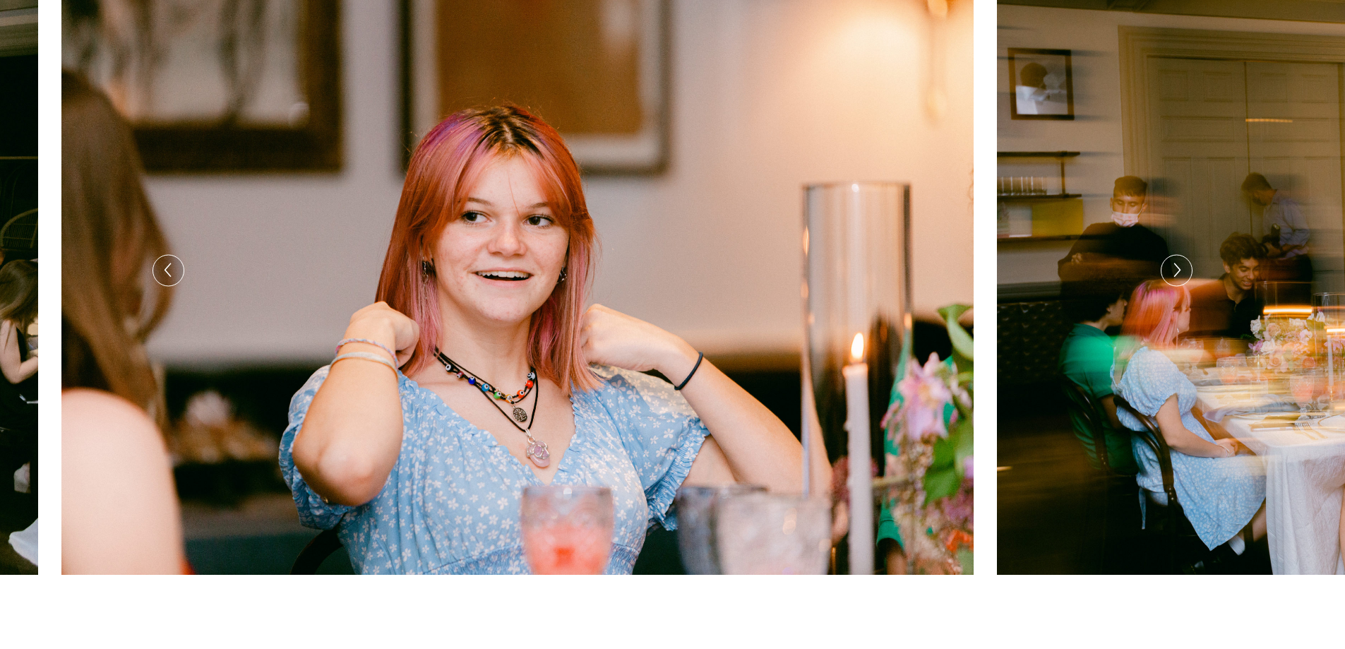
click at [1176, 276] on icon at bounding box center [1176, 270] width 15 height 22
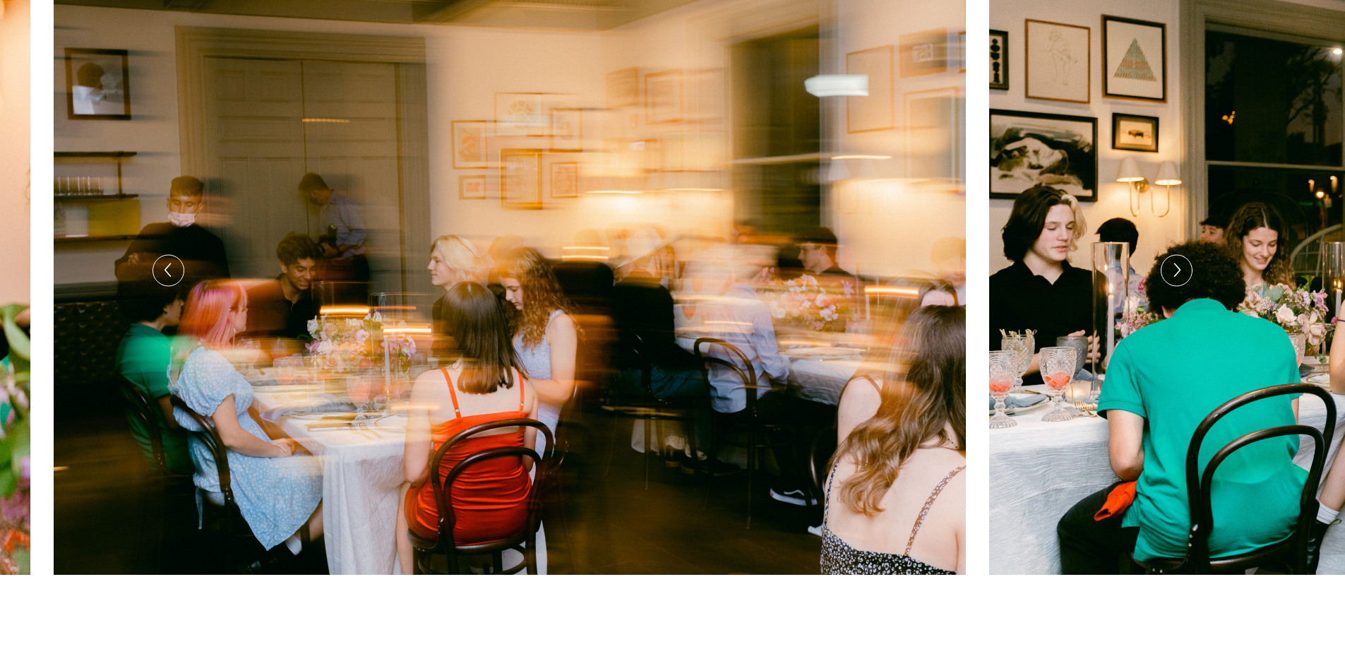
click at [1176, 276] on icon at bounding box center [1176, 270] width 15 height 22
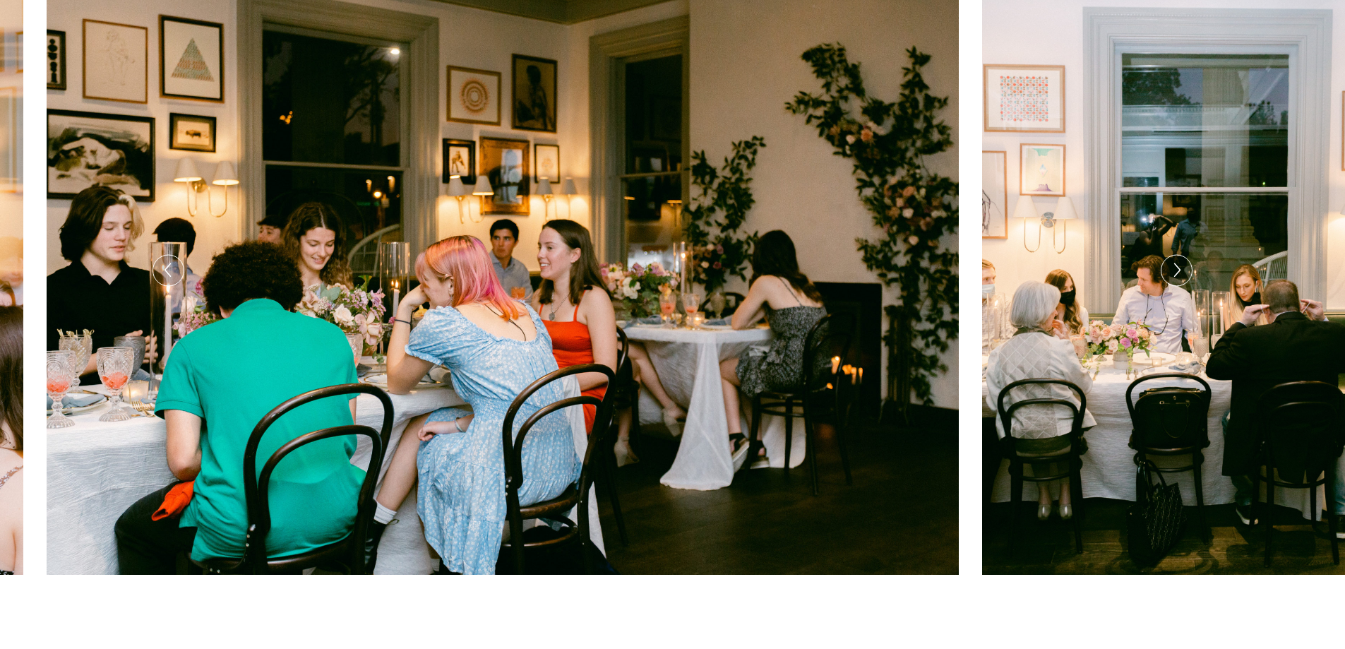
click at [1176, 276] on icon at bounding box center [1176, 270] width 15 height 22
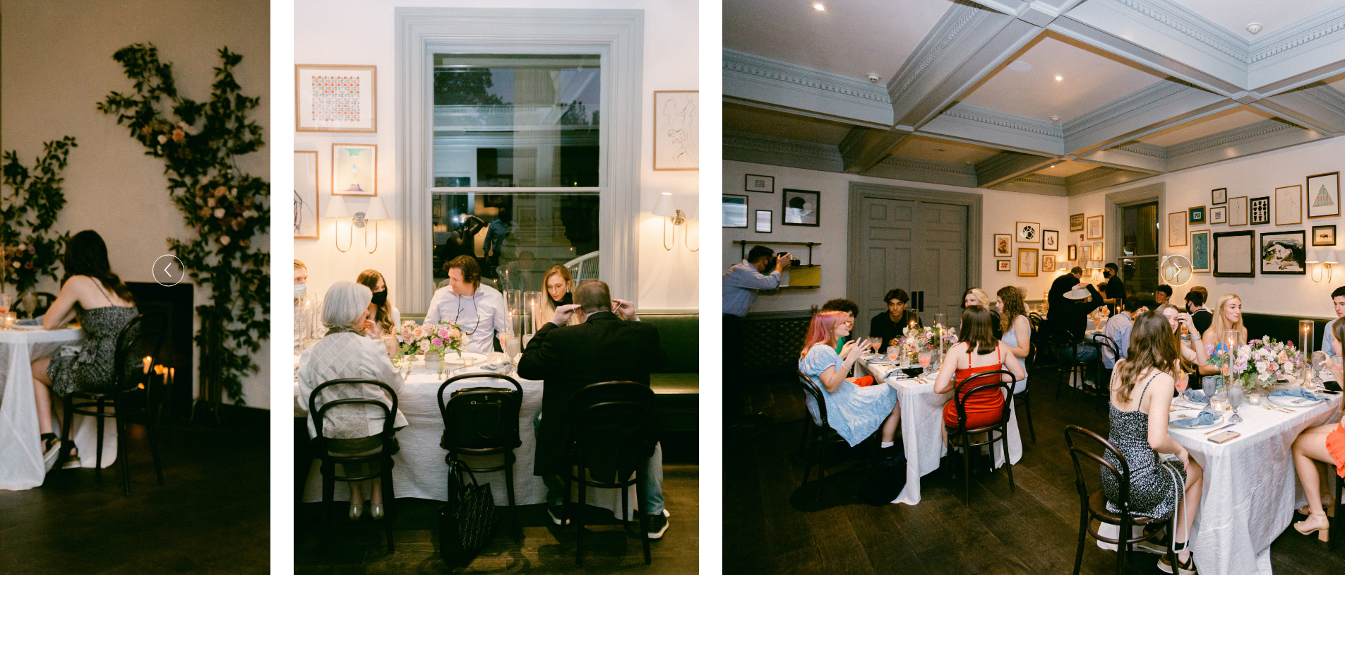
click at [1176, 276] on icon at bounding box center [1176, 270] width 15 height 22
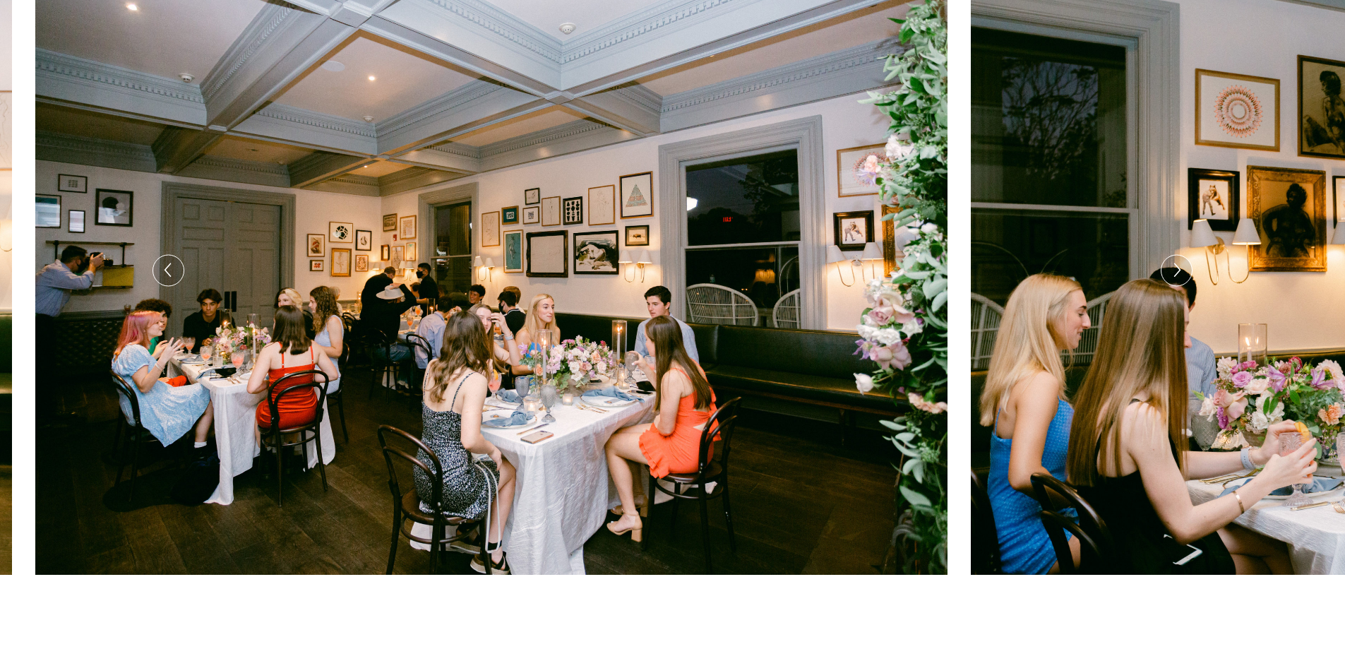
click at [1176, 276] on icon at bounding box center [1176, 270] width 15 height 22
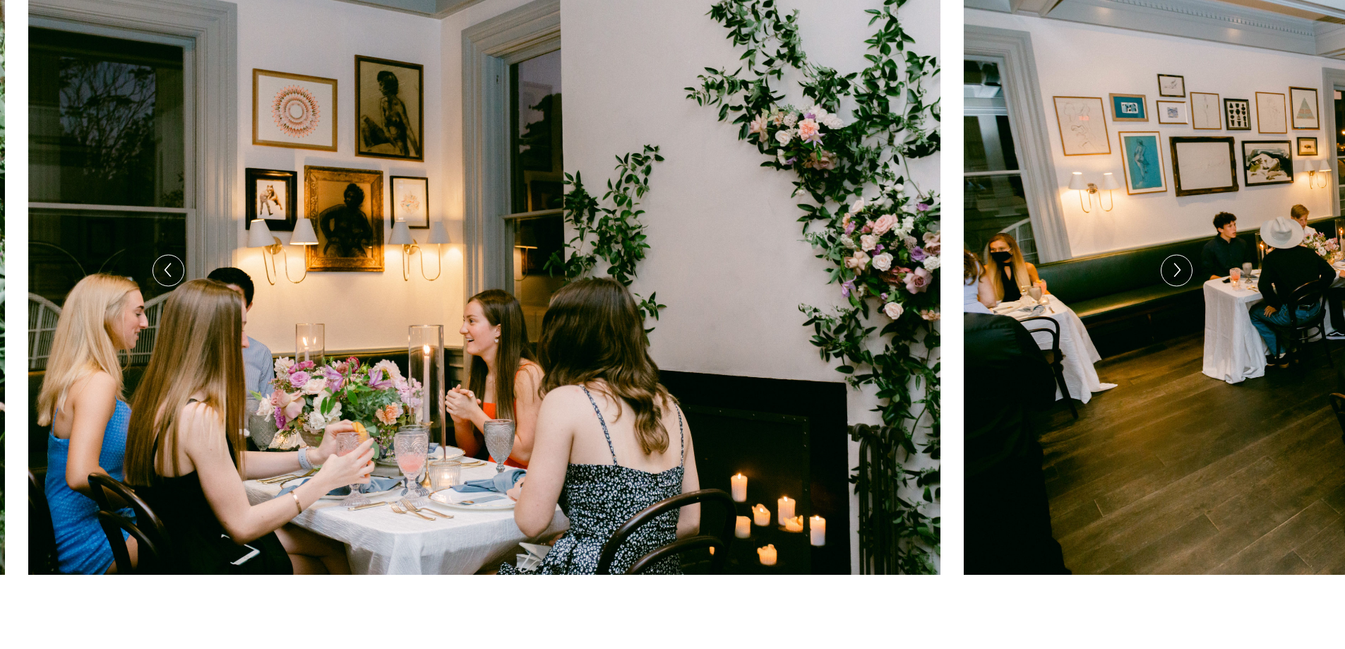
click at [1176, 276] on icon at bounding box center [1176, 270] width 15 height 22
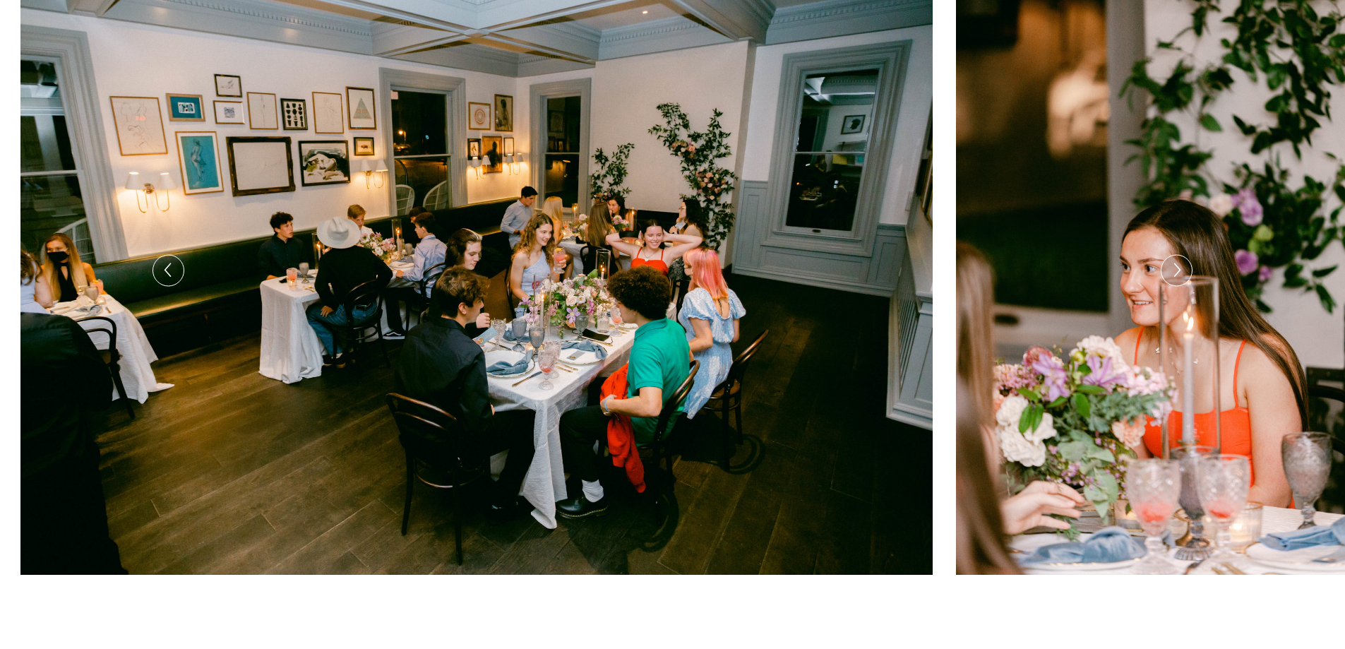
click at [1176, 276] on icon at bounding box center [1176, 270] width 15 height 22
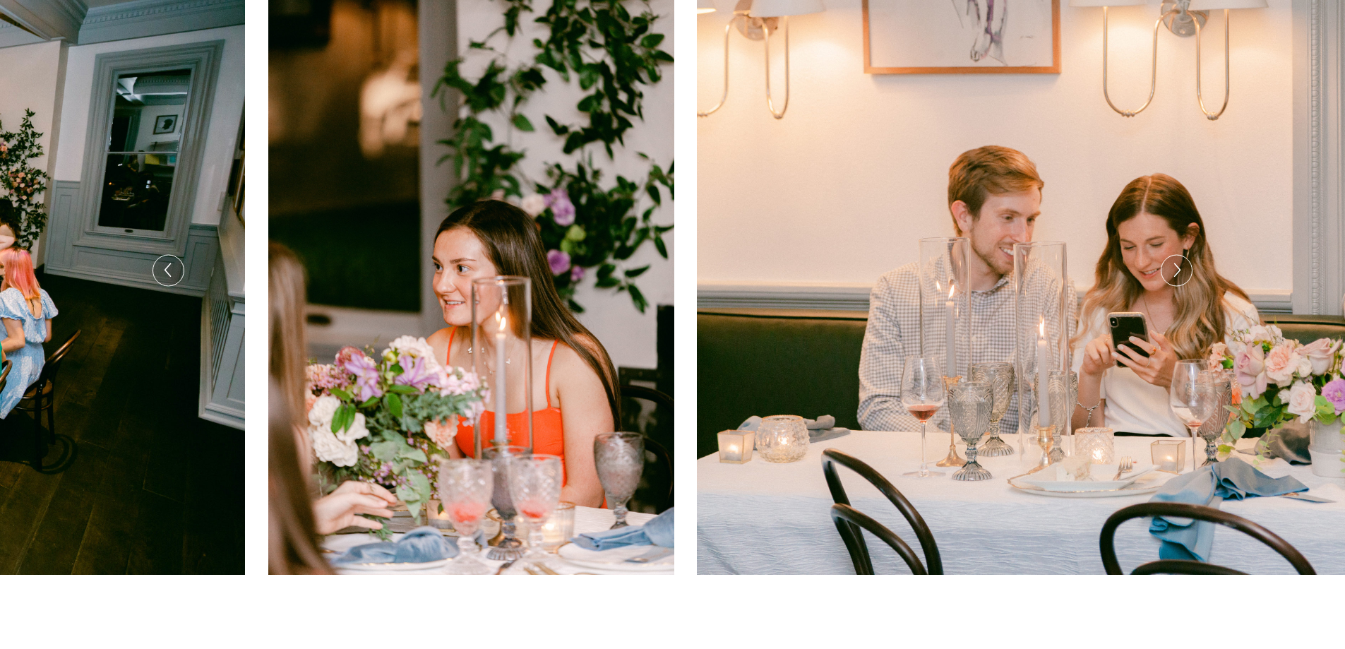
click at [1176, 276] on icon at bounding box center [1176, 270] width 15 height 22
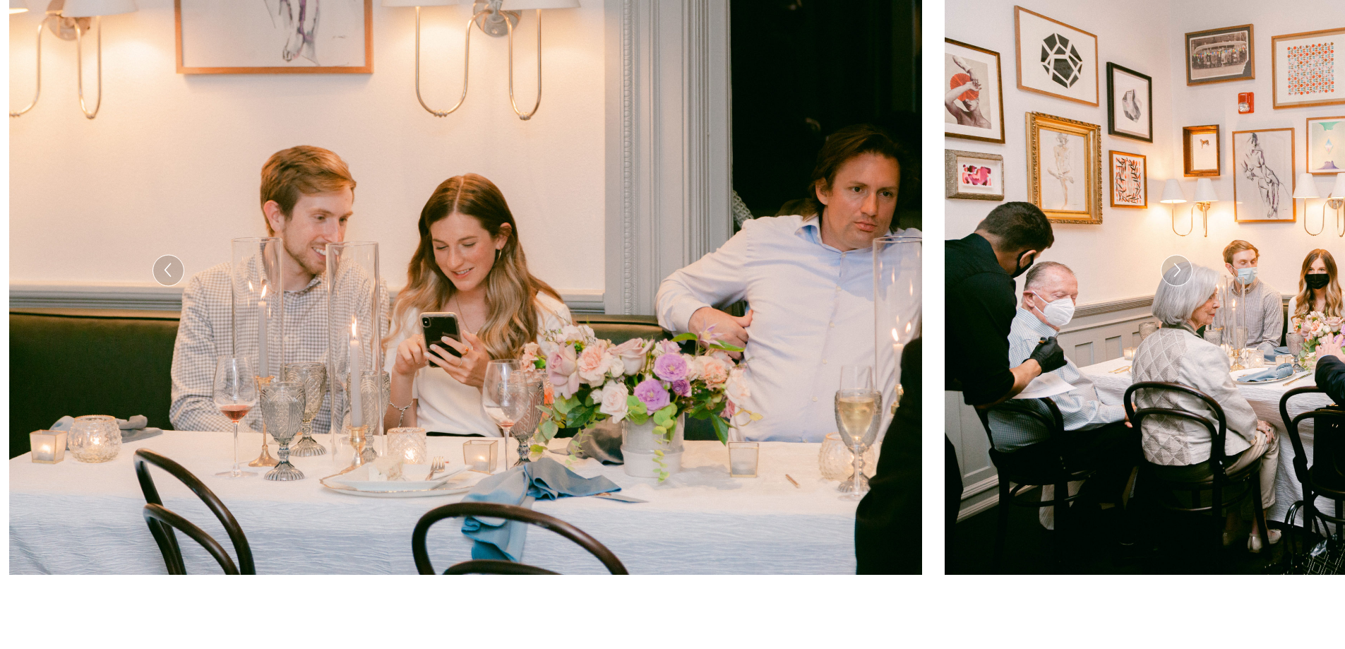
click at [1176, 276] on icon at bounding box center [1176, 270] width 15 height 22
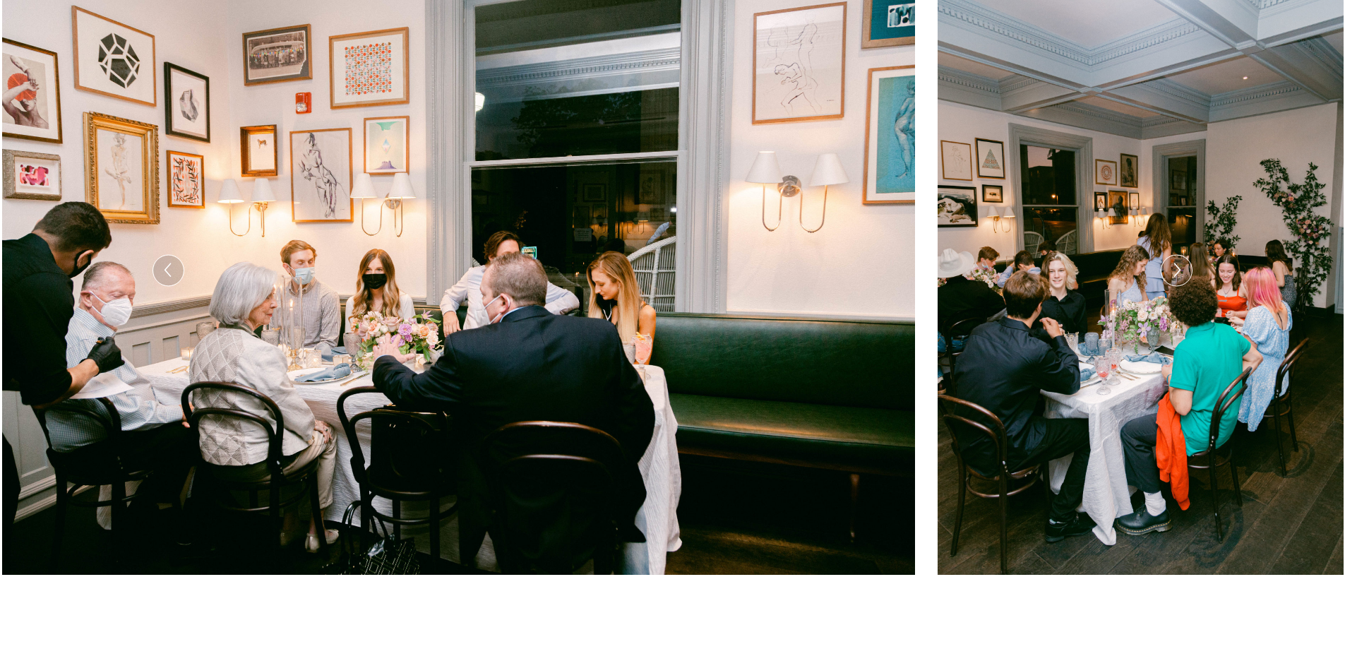
click at [1176, 276] on icon at bounding box center [1176, 270] width 15 height 22
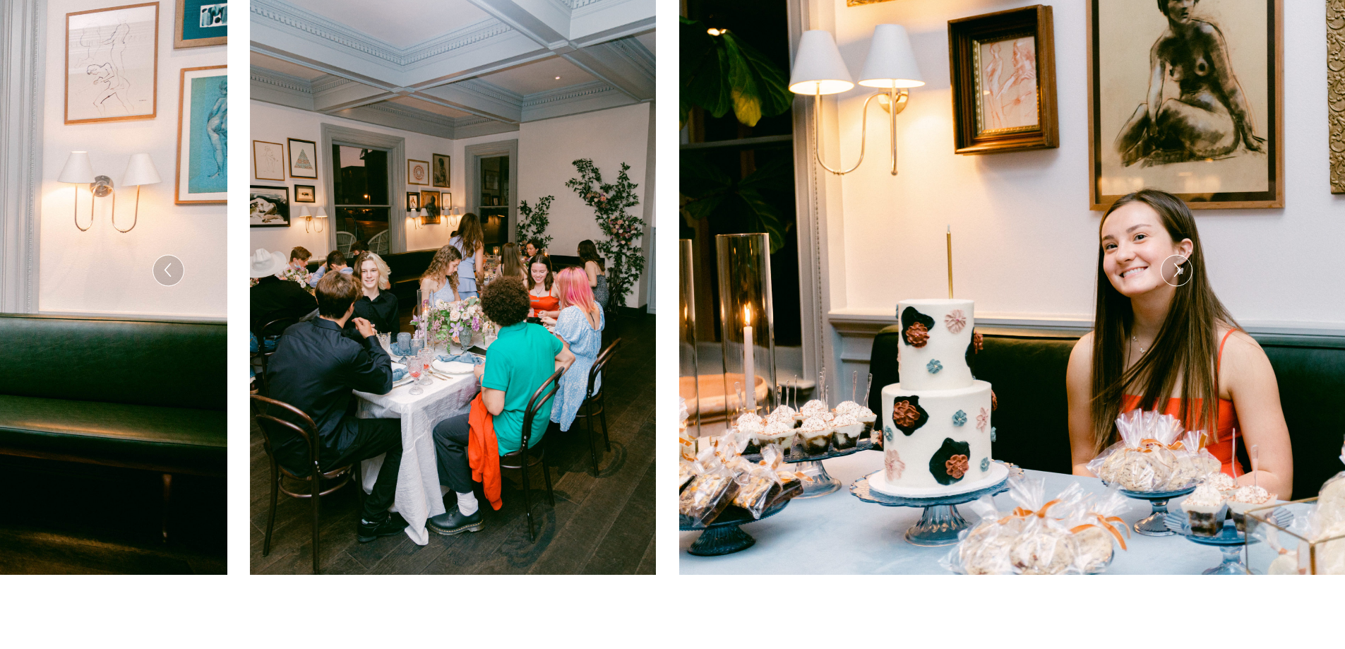
click at [1176, 276] on icon at bounding box center [1176, 270] width 15 height 22
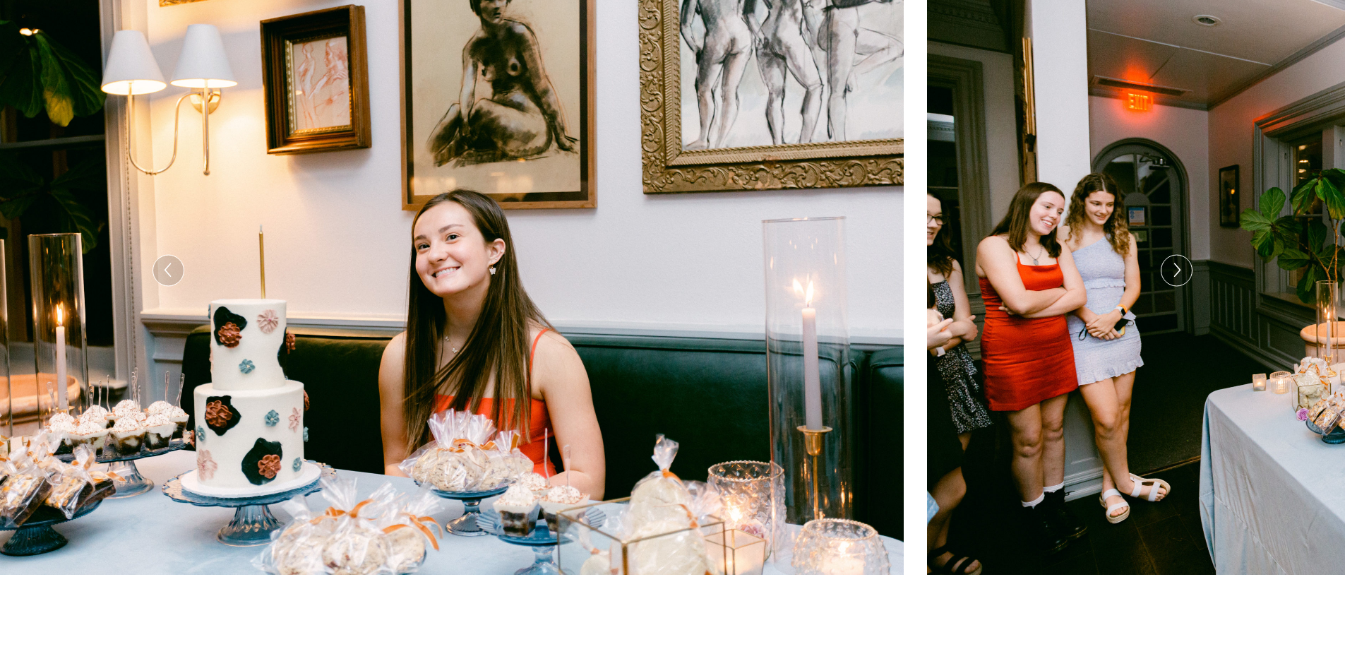
click at [1176, 276] on icon at bounding box center [1176, 270] width 15 height 22
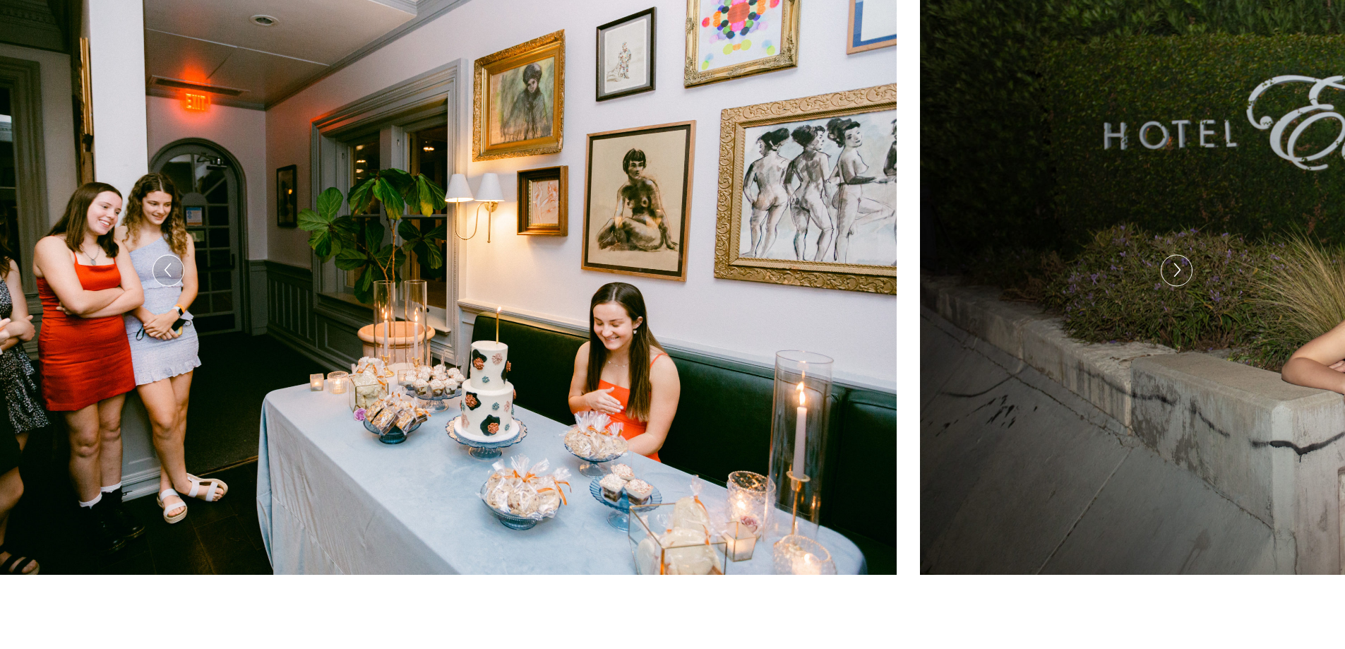
click at [1176, 276] on icon at bounding box center [1176, 270] width 15 height 22
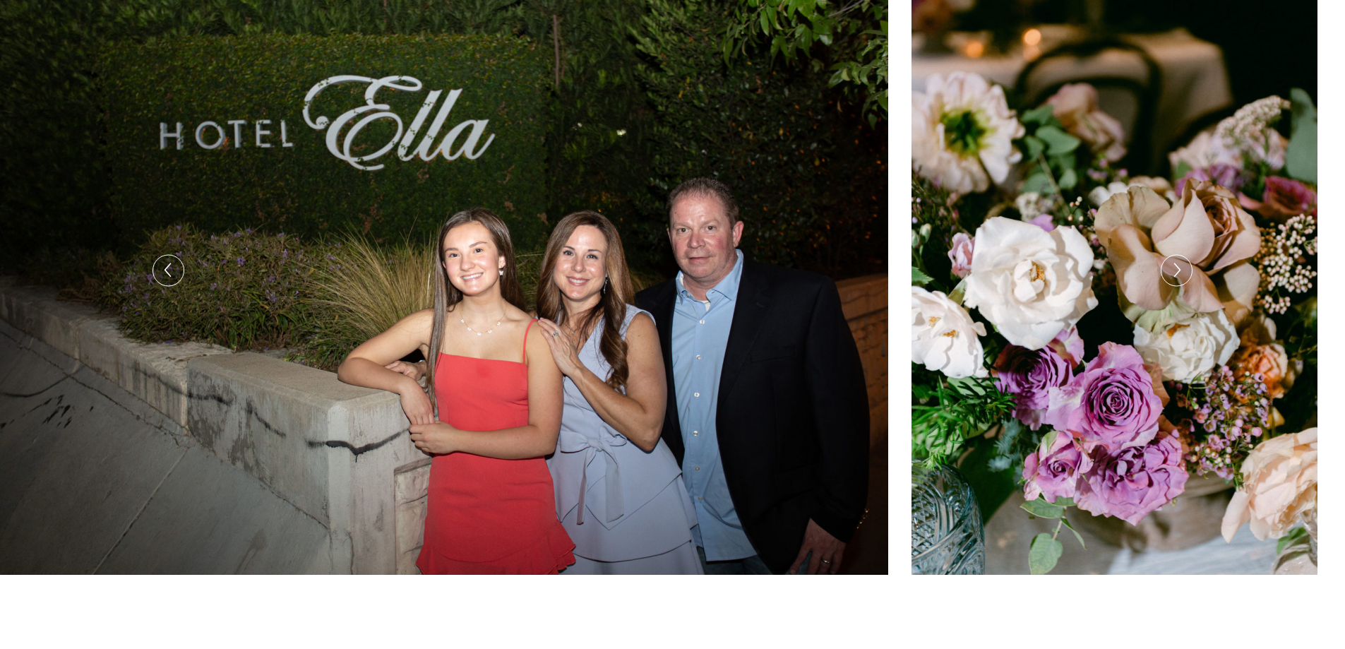
click at [1176, 276] on icon at bounding box center [1176, 270] width 15 height 22
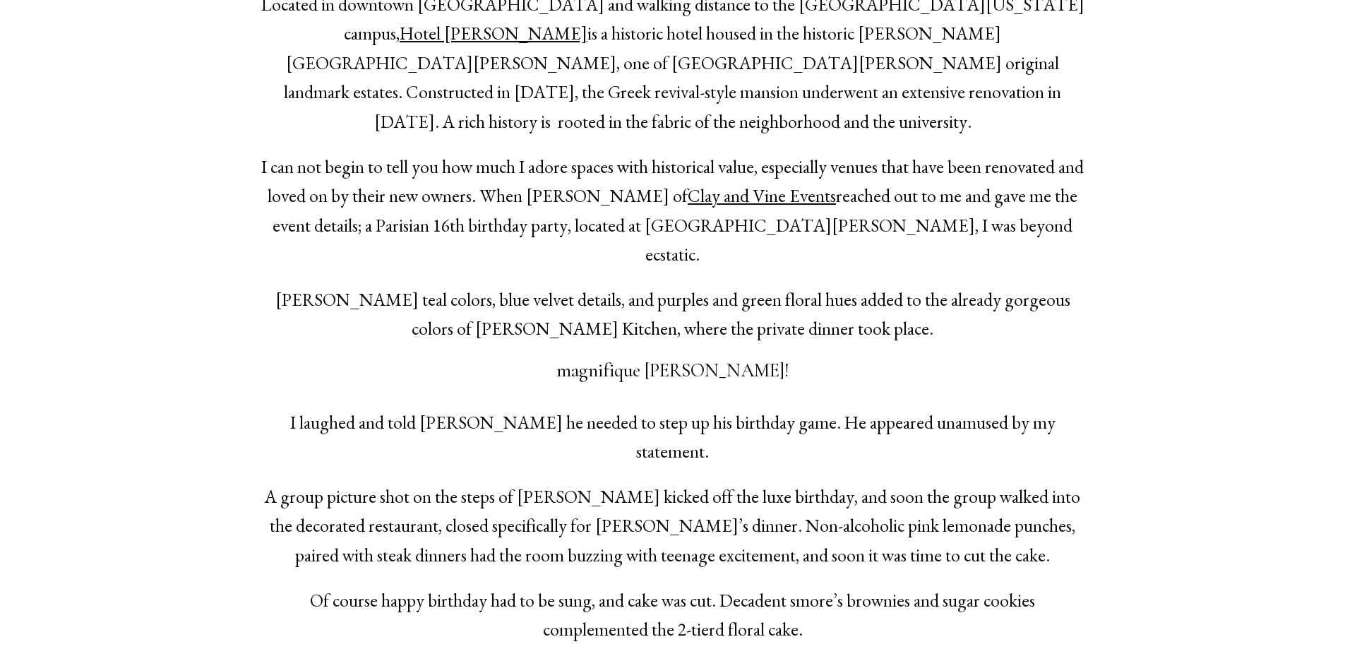
scroll to position [0, 0]
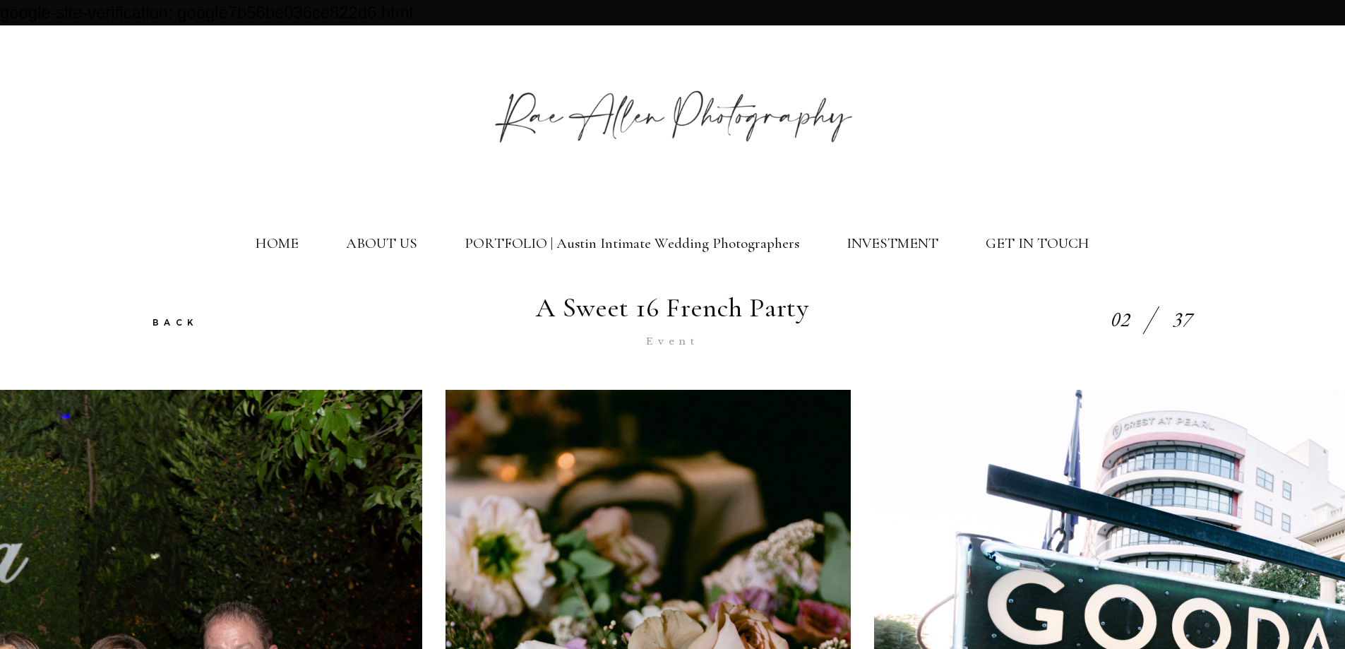
click at [171, 328] on link "BACK" at bounding box center [175, 322] width 47 height 11
click at [657, 344] on link "Event" at bounding box center [672, 341] width 53 height 12
